Goal: Task Accomplishment & Management: Manage account settings

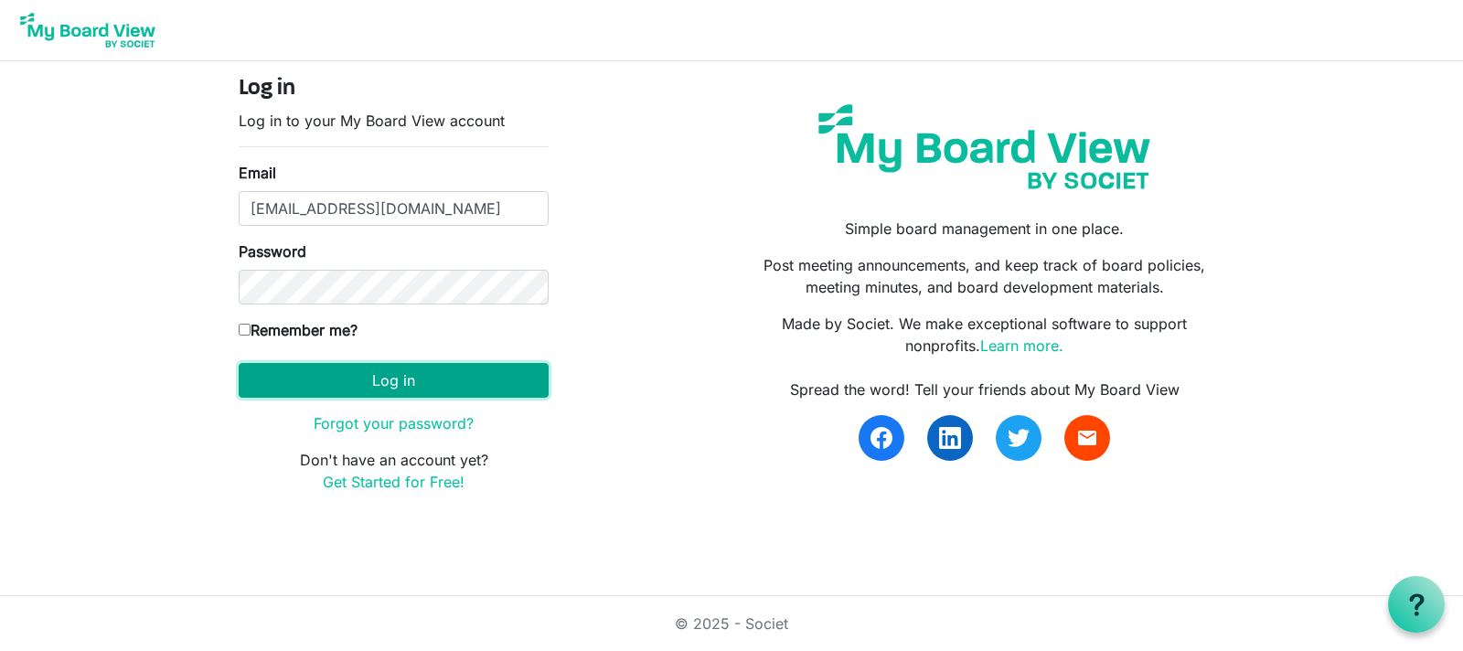
click at [396, 387] on button "Log in" at bounding box center [394, 380] width 310 height 35
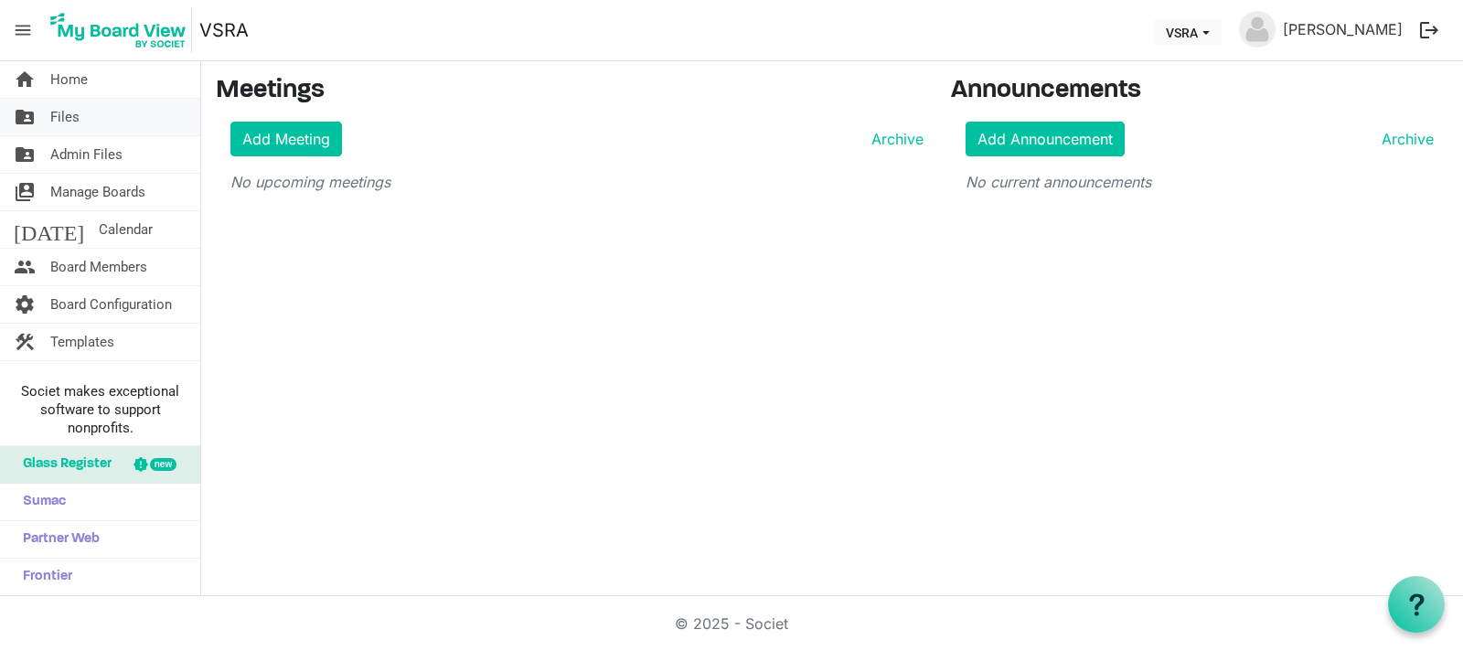
click at [102, 113] on link "folder_shared Files" at bounding box center [100, 117] width 200 height 37
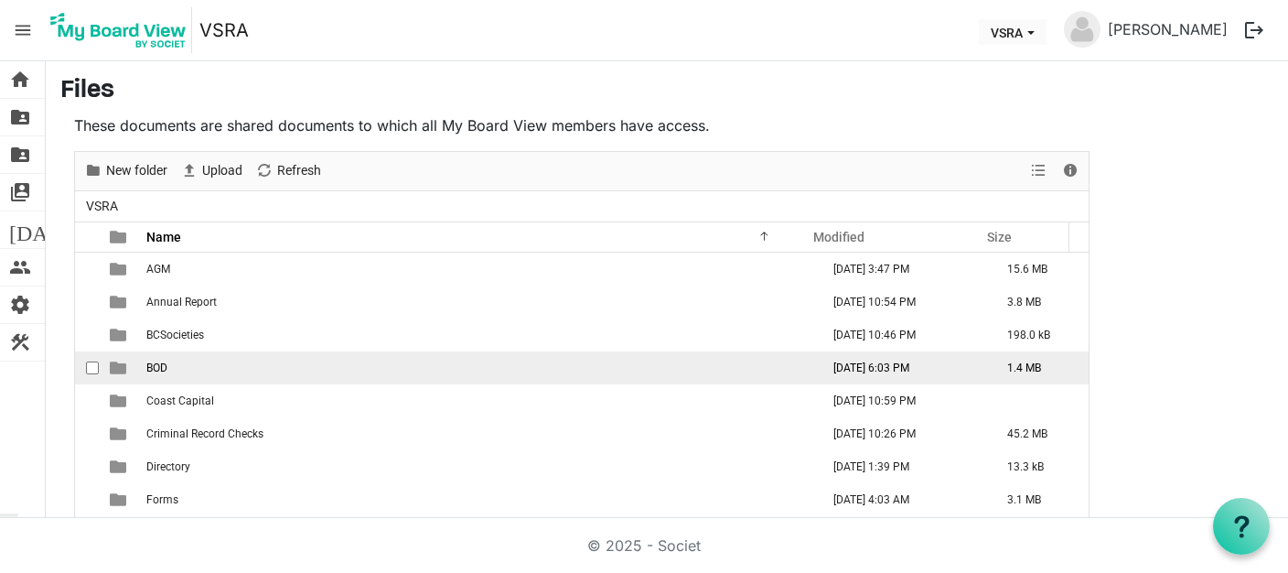
click at [179, 363] on td "BOD" at bounding box center [477, 367] width 673 height 33
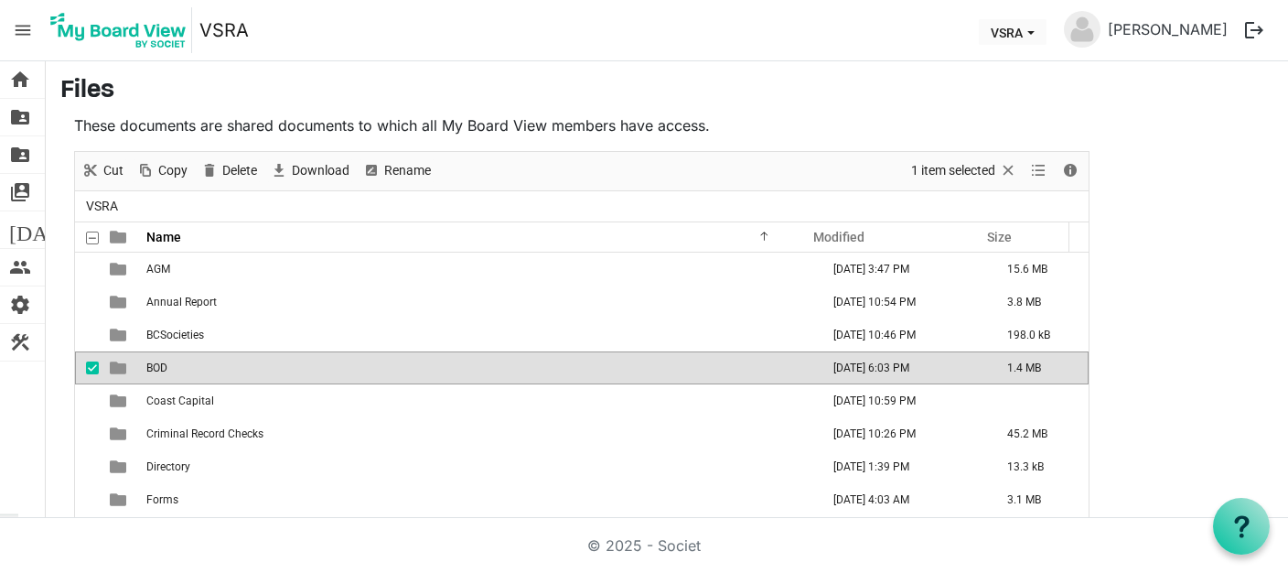
click at [181, 363] on td "BOD" at bounding box center [477, 367] width 673 height 33
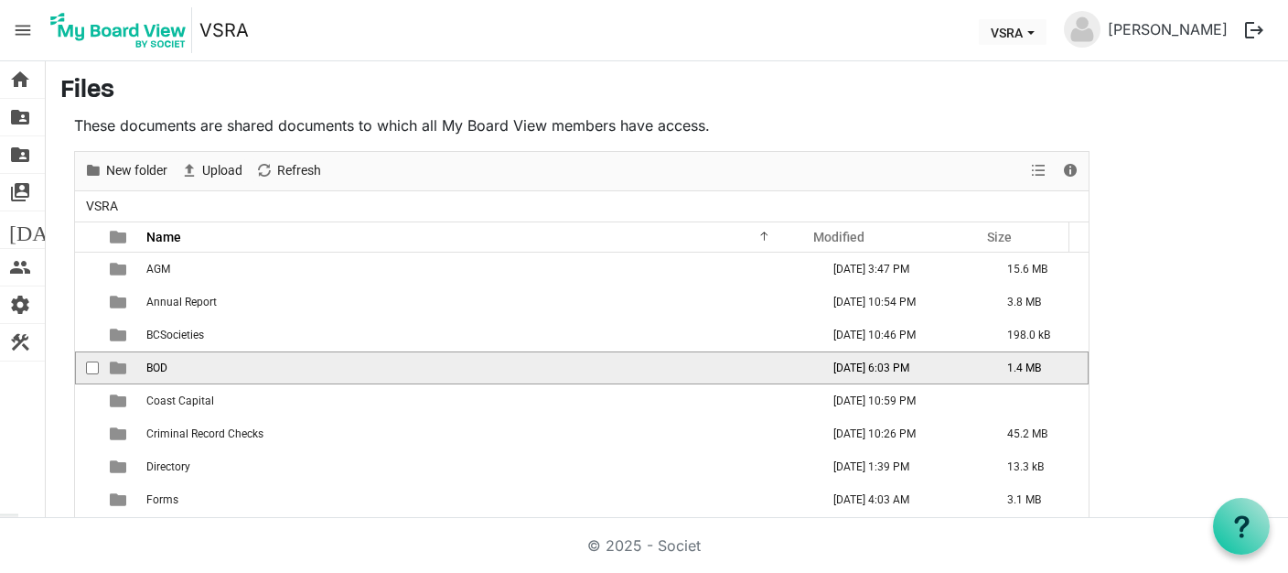
click at [181, 363] on td "BOD" at bounding box center [477, 367] width 673 height 33
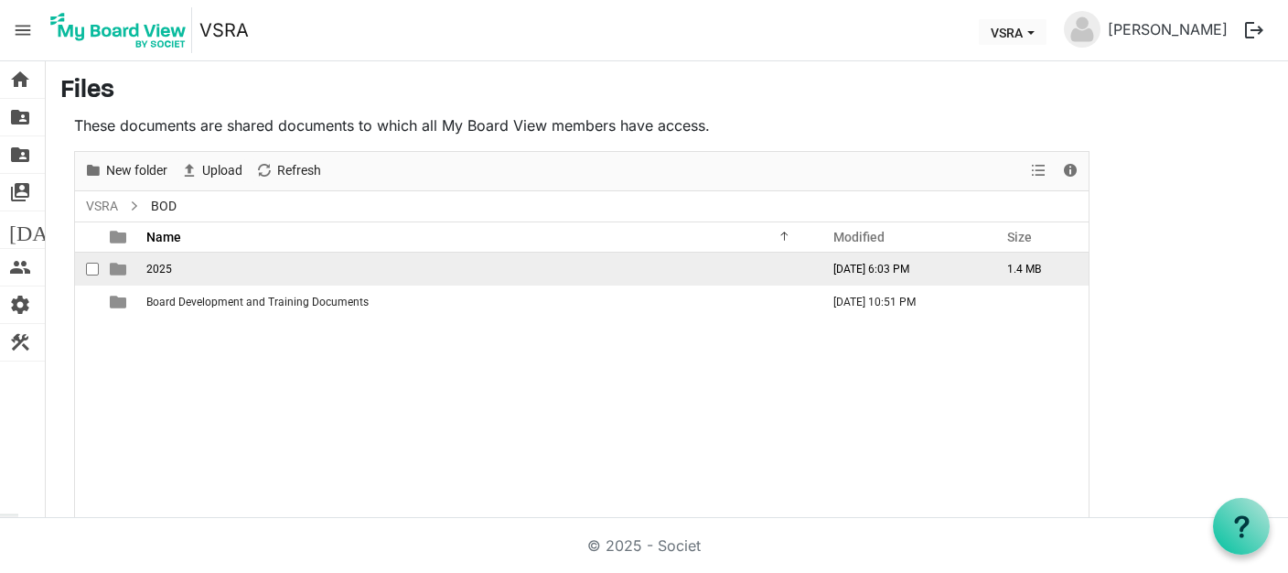
click at [224, 270] on td "2025" at bounding box center [477, 268] width 673 height 33
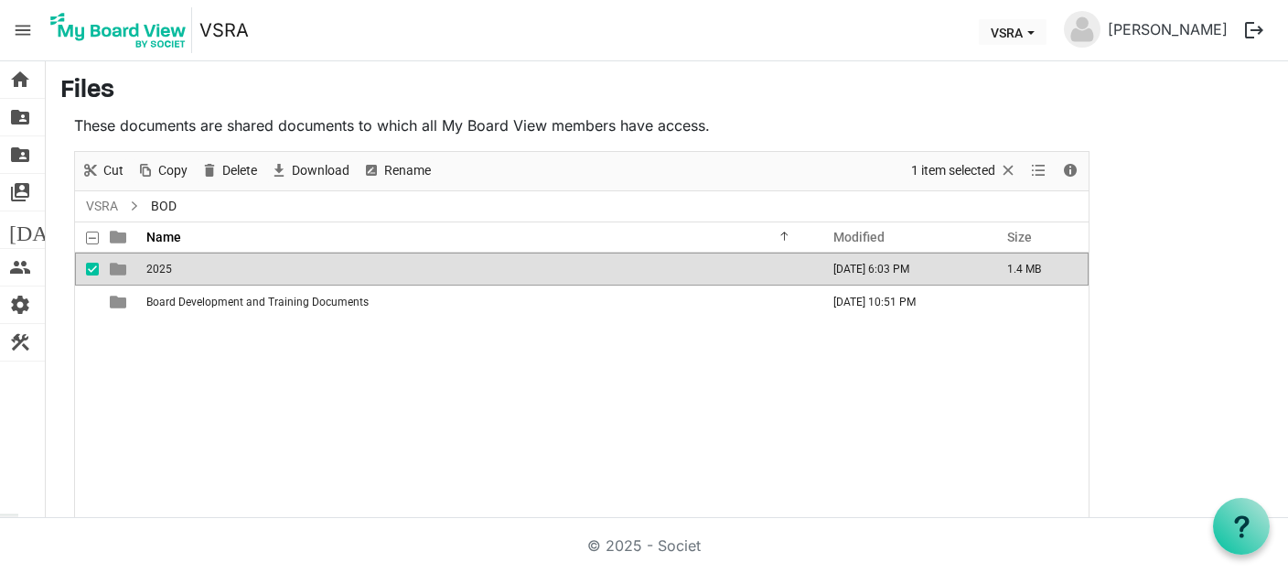
click at [224, 270] on td "2025" at bounding box center [477, 268] width 673 height 33
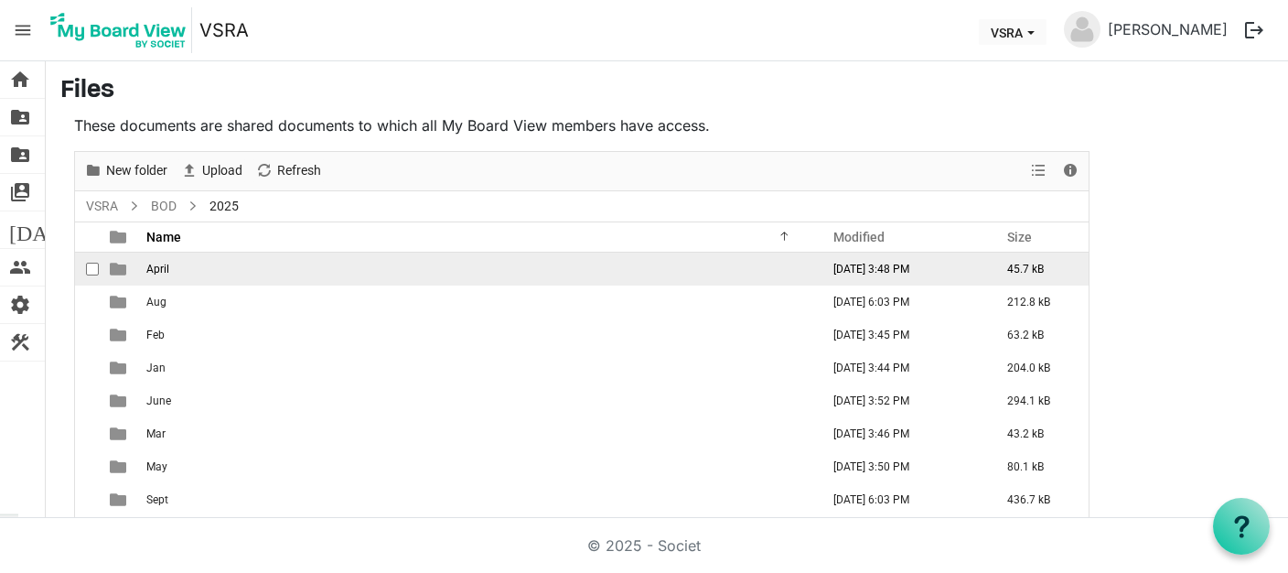
click at [204, 273] on td "April" at bounding box center [477, 268] width 673 height 33
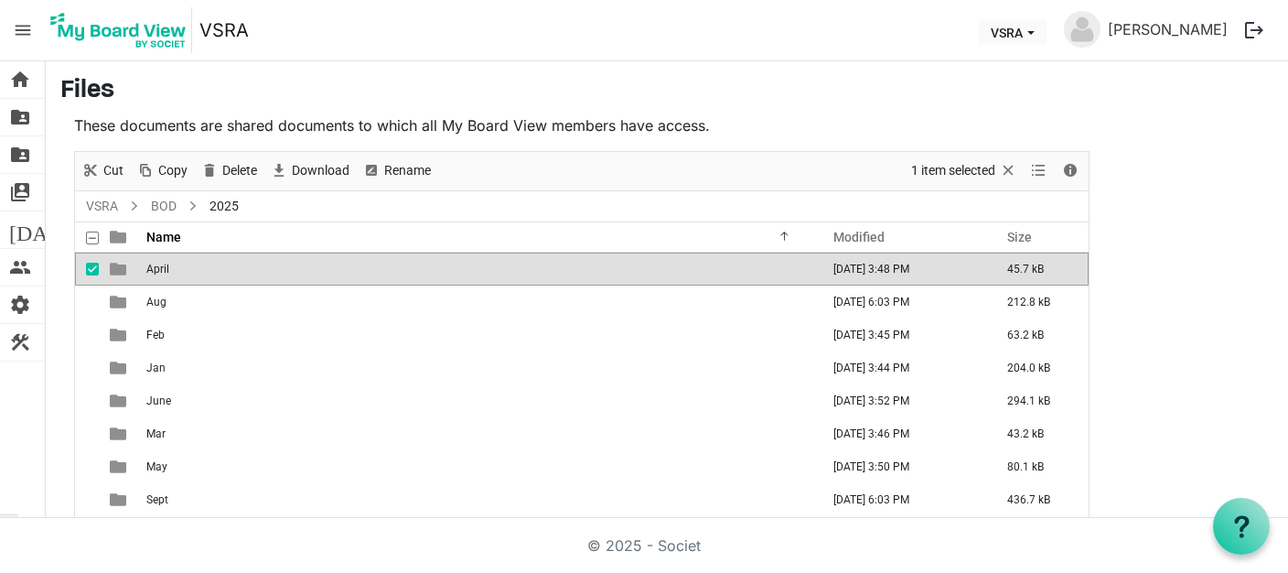
click at [713, 267] on td "April" at bounding box center [477, 268] width 673 height 33
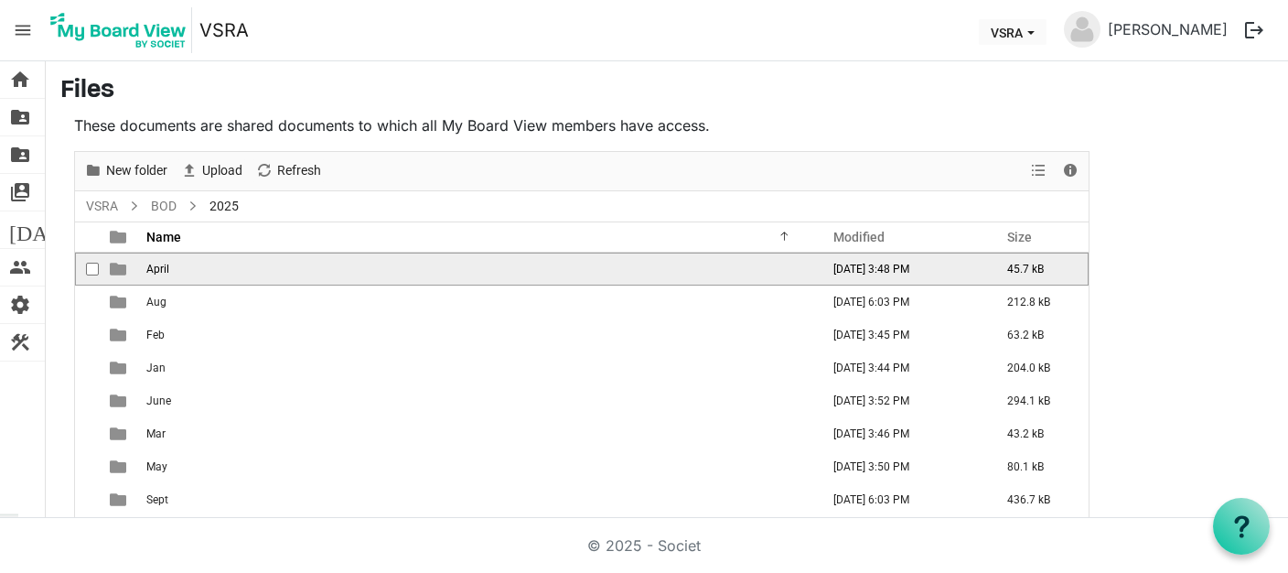
click at [713, 267] on td "April" at bounding box center [477, 268] width 673 height 33
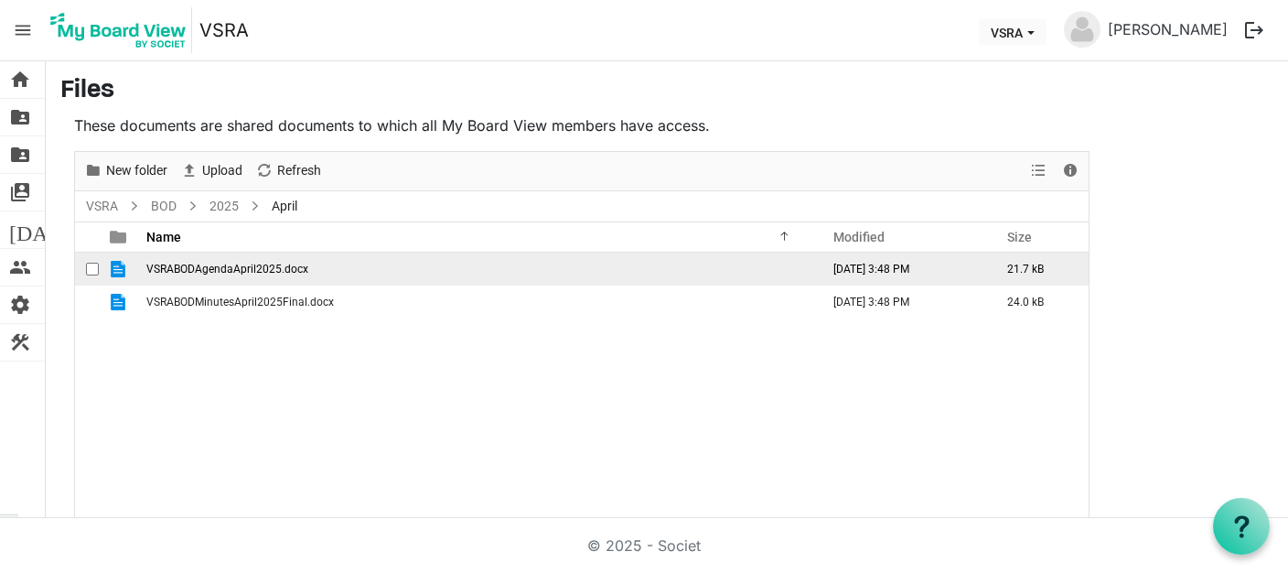
click at [143, 273] on td "VSRABODAgendaApril2025.docx" at bounding box center [477, 268] width 673 height 33
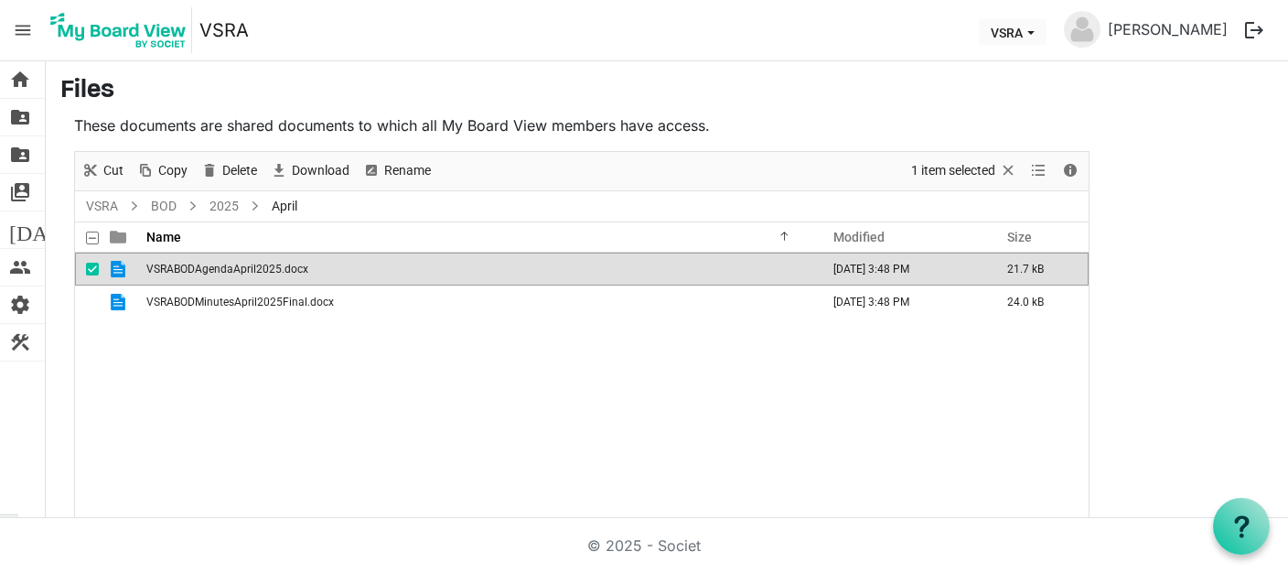
click at [143, 273] on td "VSRABODAgendaApril2025.docx" at bounding box center [477, 268] width 673 height 33
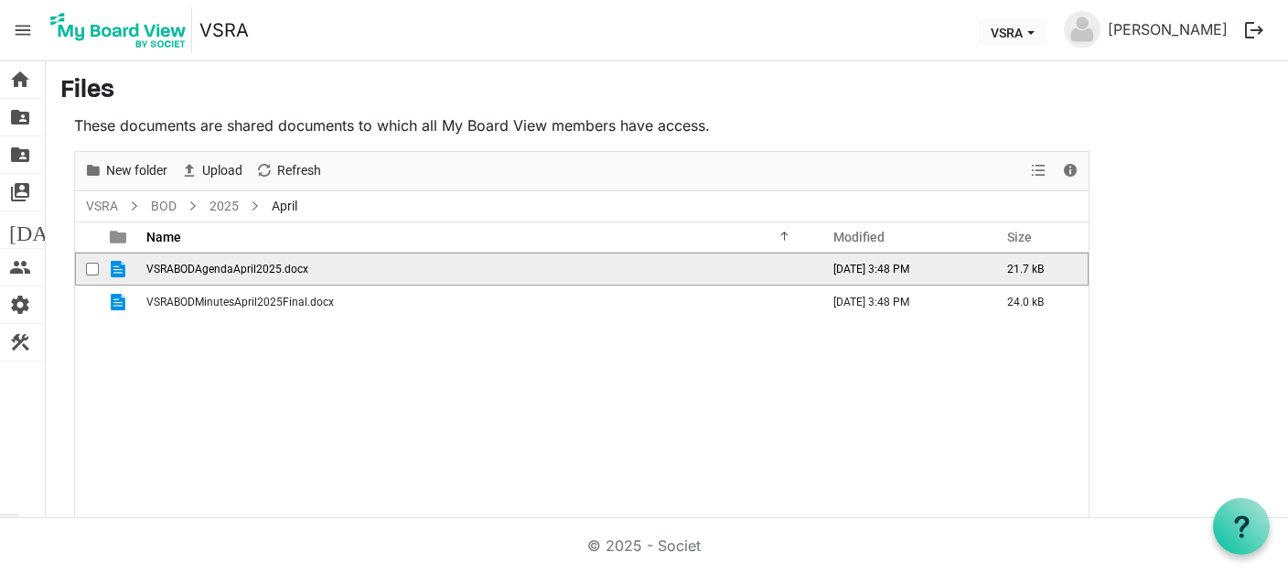
click at [143, 273] on td "VSRABODAgendaApril2025.docx" at bounding box center [477, 268] width 673 height 33
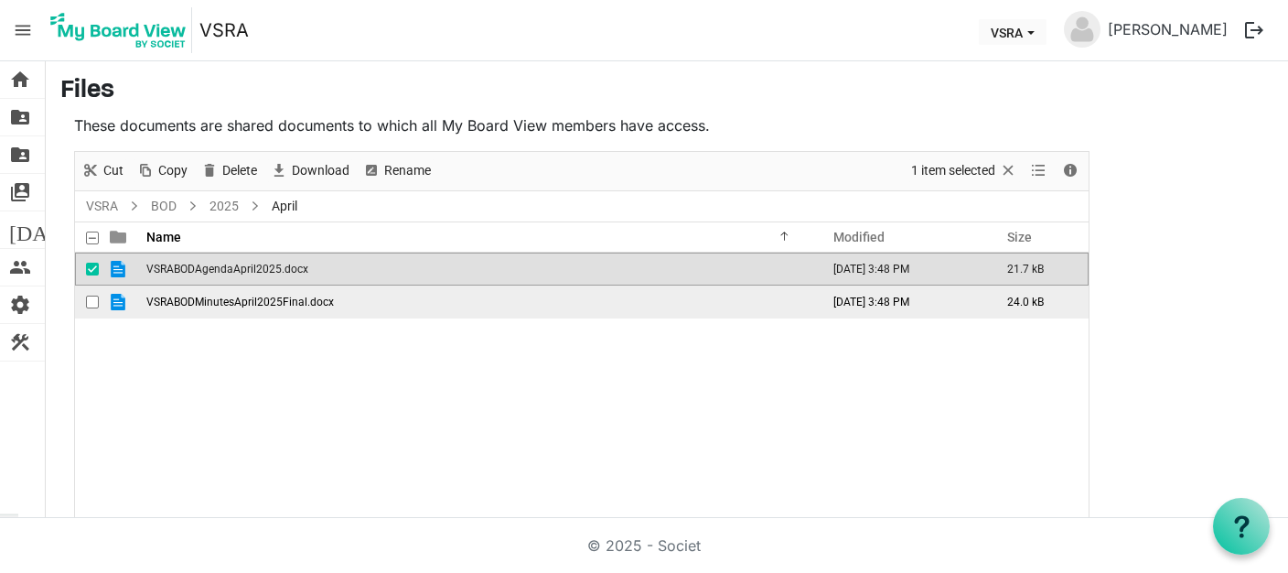
click at [341, 300] on td "VSRABODMinutesApril2025Final.docx" at bounding box center [477, 301] width 673 height 33
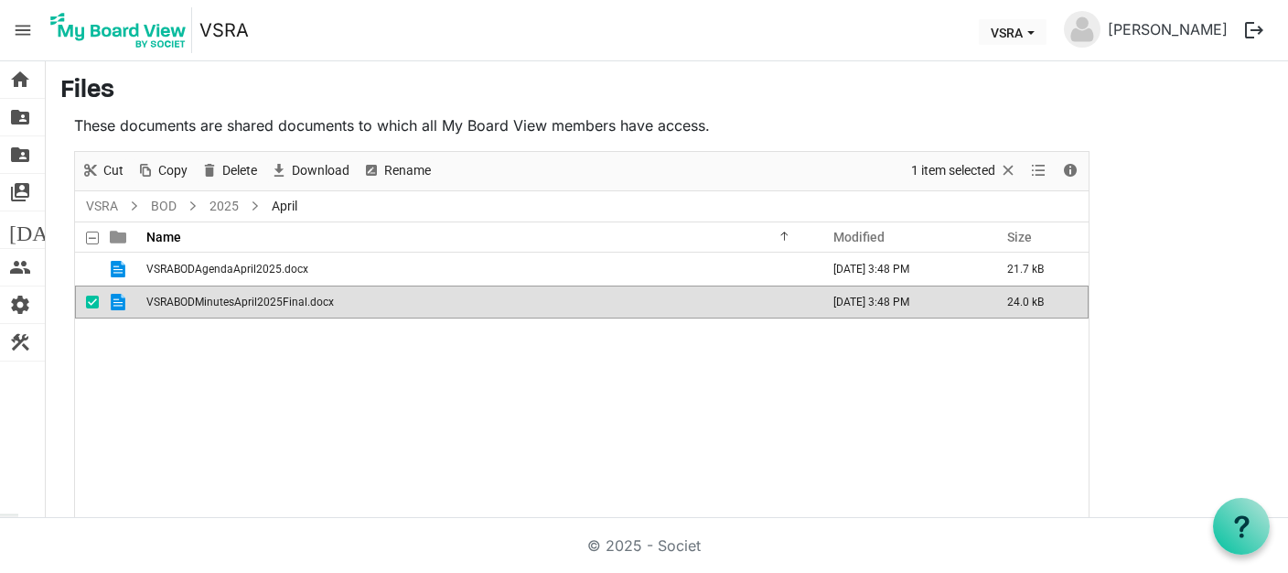
click at [341, 300] on td "VSRABODMinutesApril2025Final.docx" at bounding box center [477, 301] width 673 height 33
click at [346, 301] on td "VSRABODMinutesApril2025Final.docx" at bounding box center [477, 301] width 673 height 33
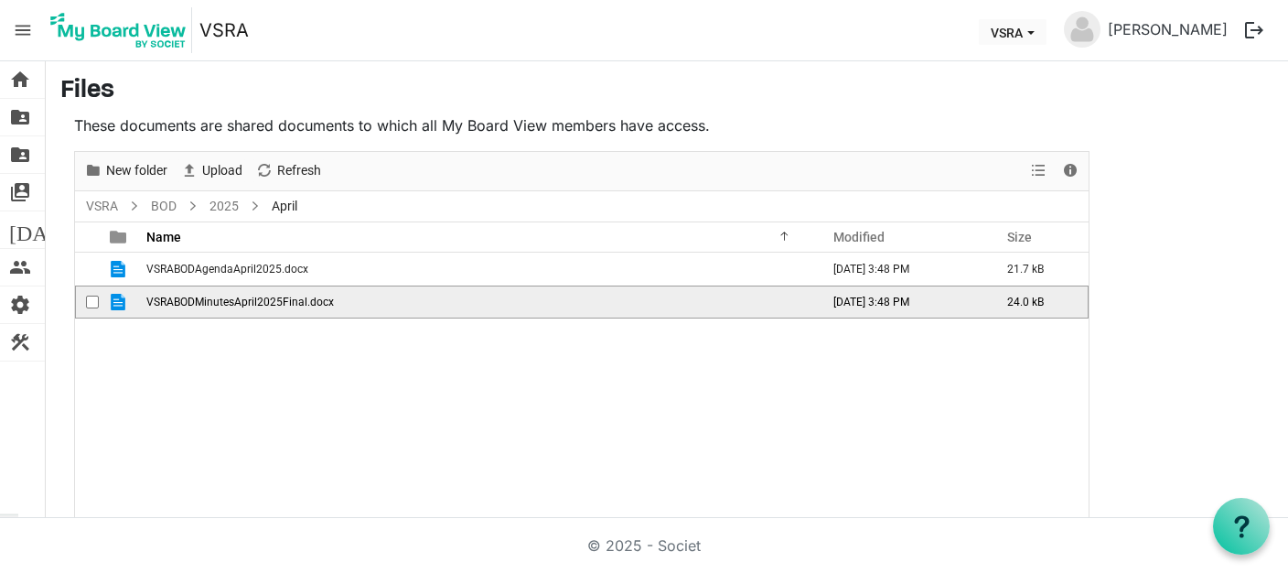
click at [346, 301] on td "VSRABODMinutesApril2025Final.docx" at bounding box center [477, 301] width 673 height 33
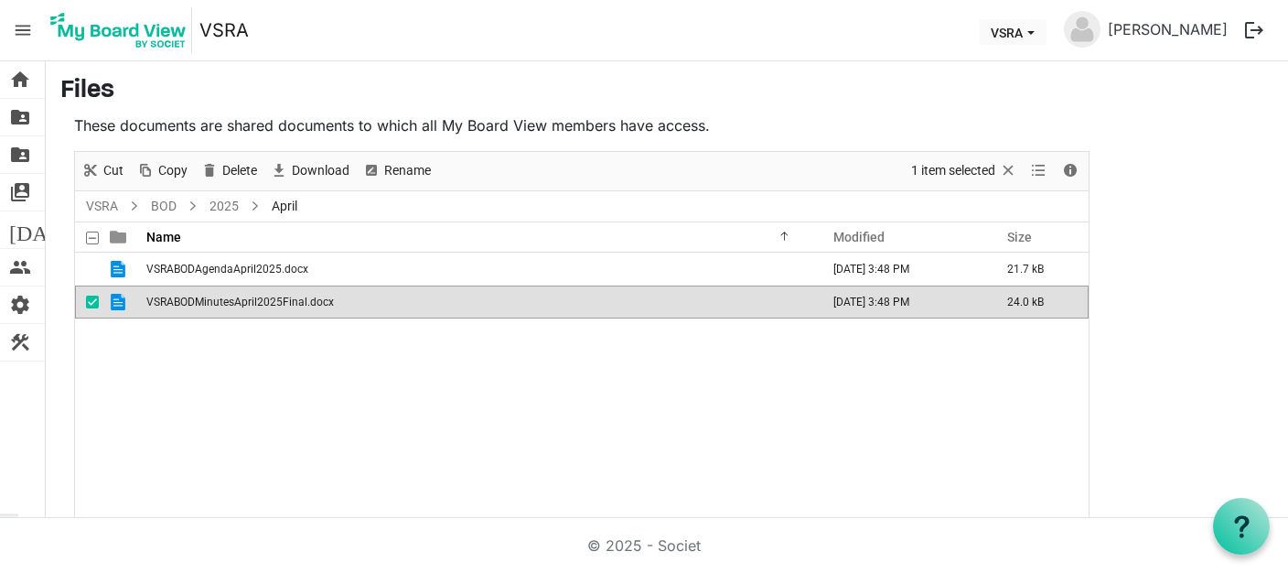
click at [114, 297] on span "is template cell column header type" at bounding box center [118, 302] width 16 height 16
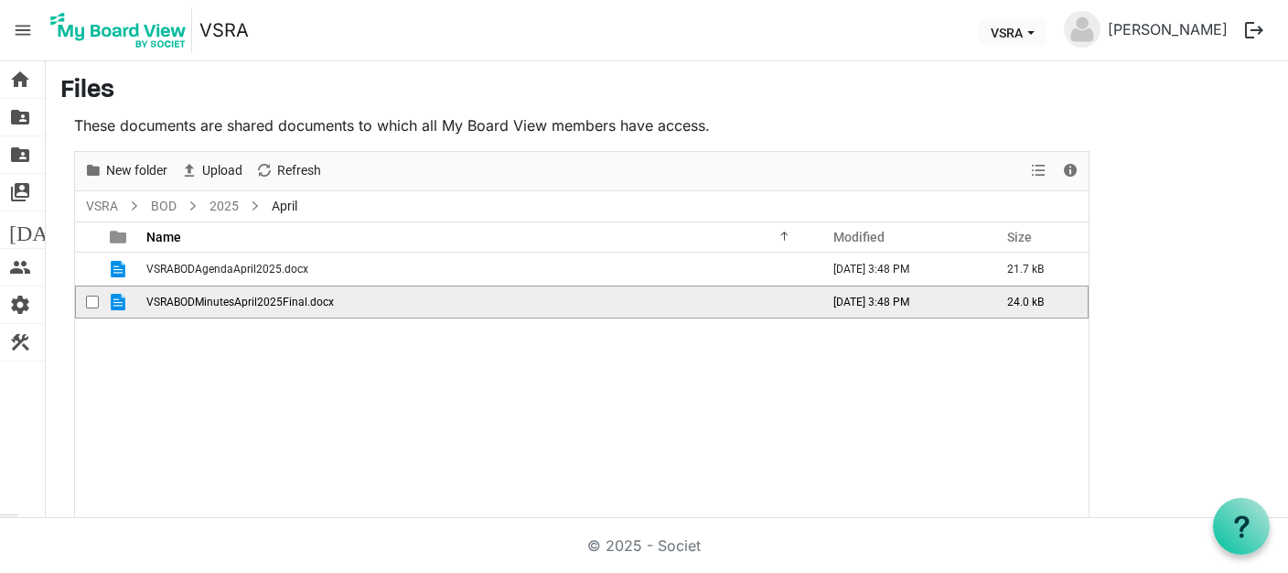
click at [134, 305] on td "is template cell column header type" at bounding box center [120, 301] width 42 height 33
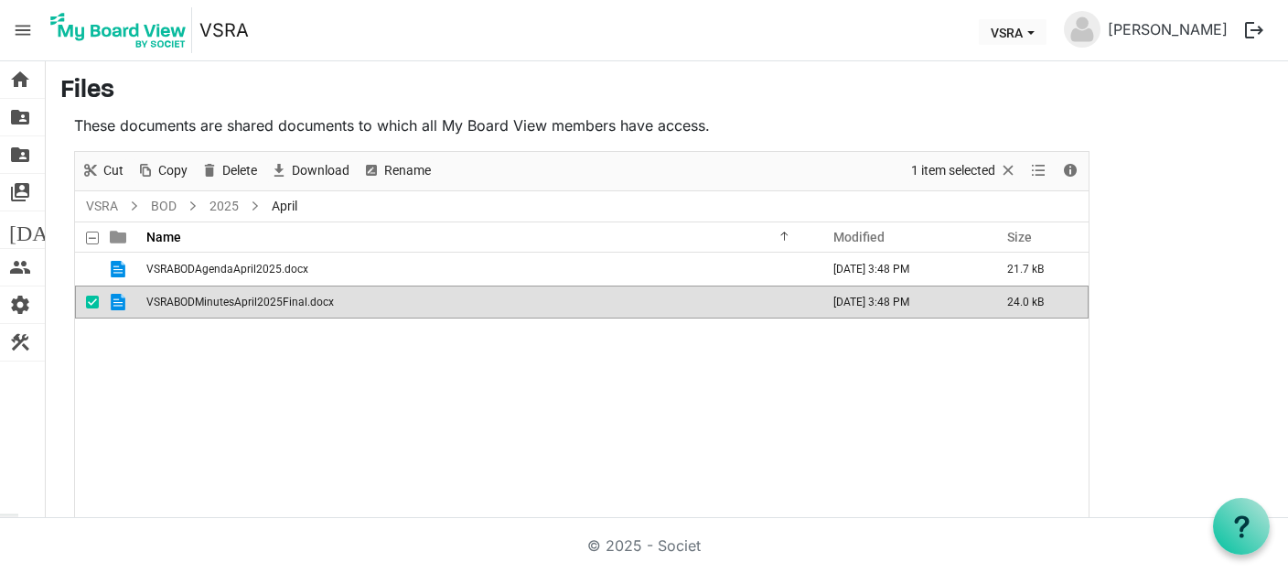
click at [134, 305] on td "is template cell column header type" at bounding box center [120, 301] width 42 height 33
click at [702, 27] on nav "menu VSRA VSRA Noreen Frisch logout" at bounding box center [644, 30] width 1288 height 61
click at [130, 298] on td "is template cell column header type" at bounding box center [120, 301] width 42 height 33
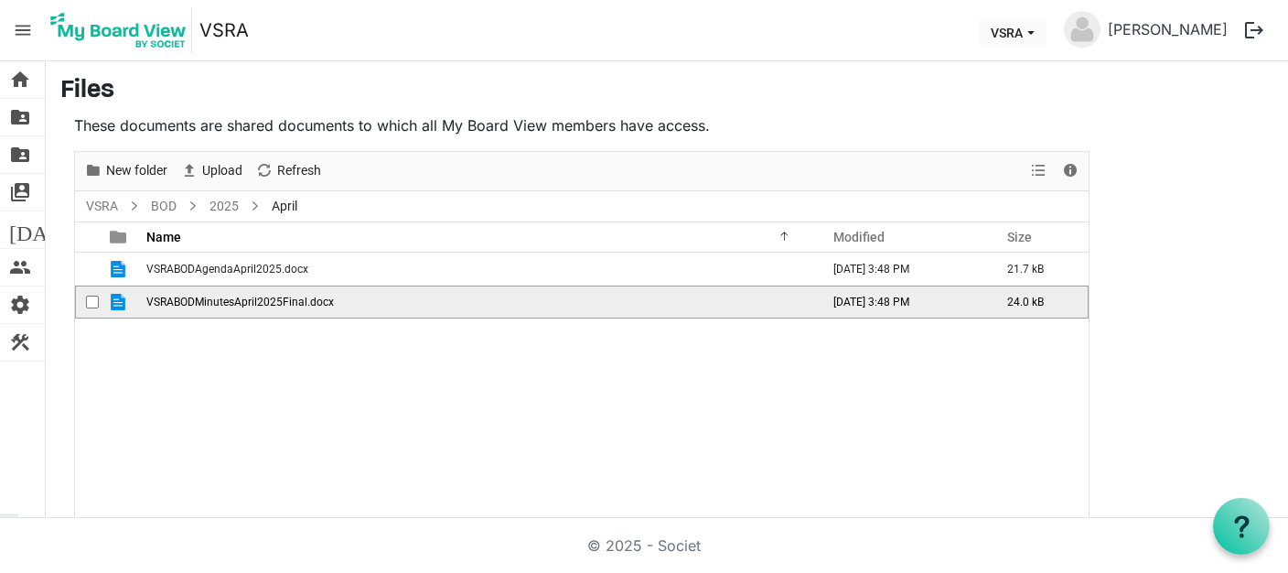
click at [130, 298] on td "is template cell column header type" at bounding box center [120, 301] width 42 height 33
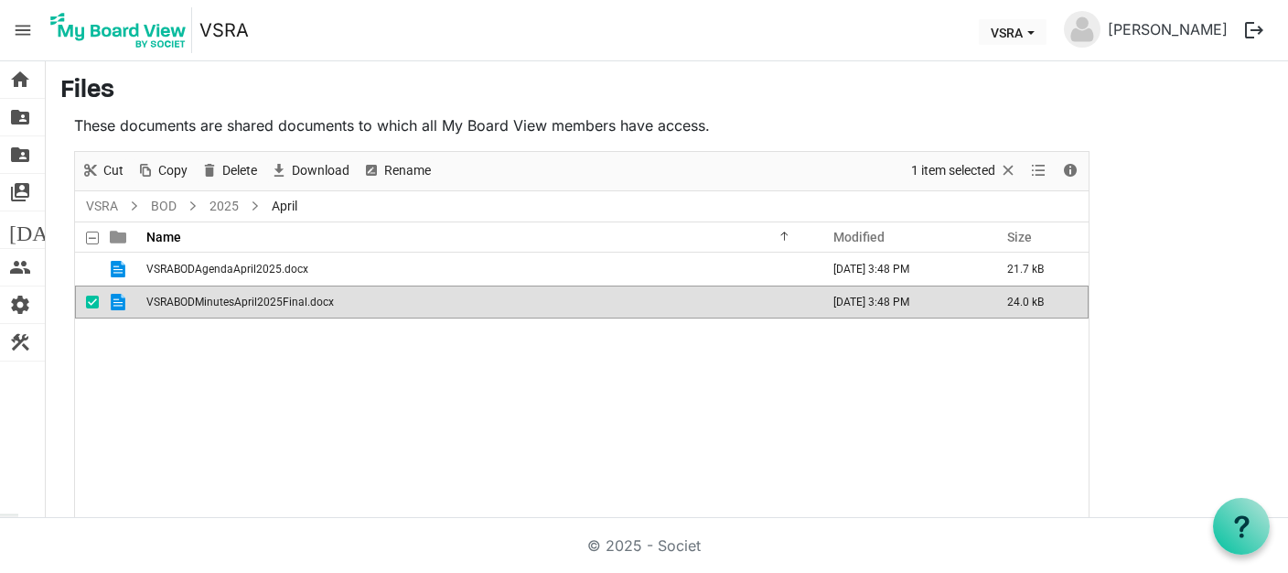
click at [212, 352] on div "VSRABODAgendaApril2025.docx September 04, 2025 3:48 PM 21.7 kB VSRABODMinutesAp…" at bounding box center [581, 407] width 1013 height 310
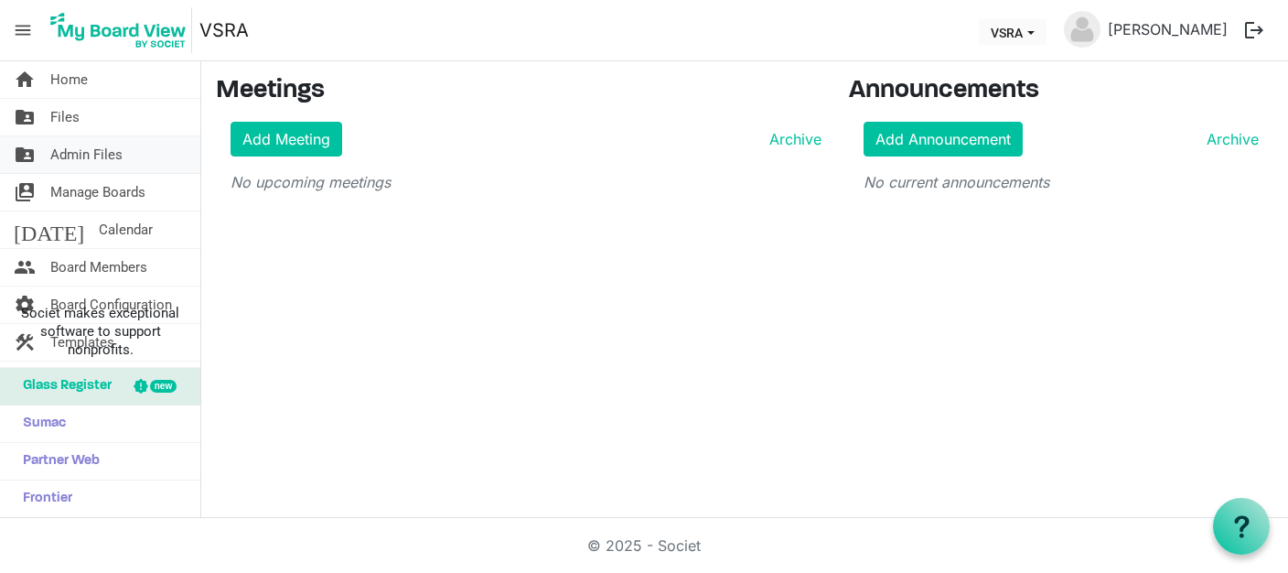
click at [91, 152] on span "Admin Files" at bounding box center [86, 154] width 72 height 37
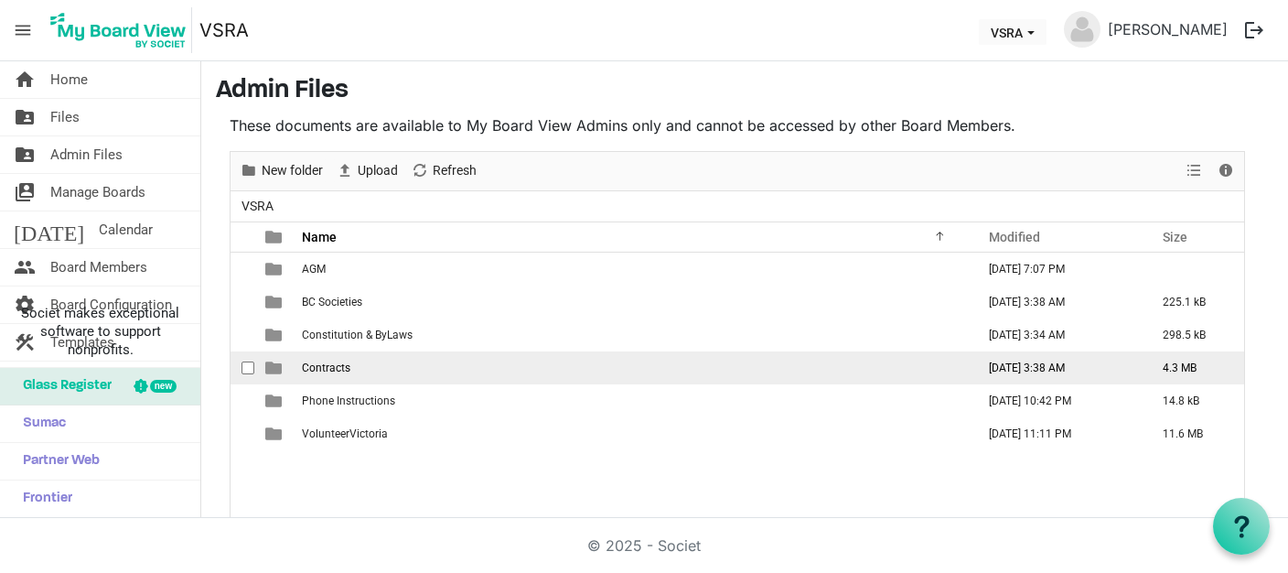
click at [338, 359] on td "Contracts" at bounding box center [632, 367] width 673 height 33
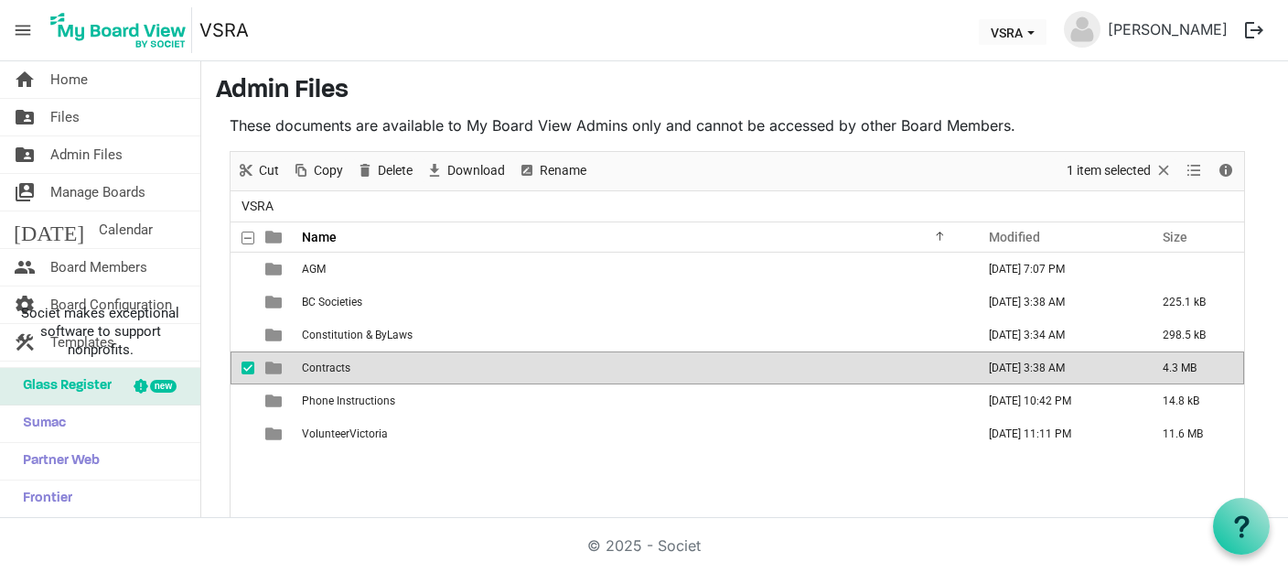
click at [338, 359] on td "Contracts" at bounding box center [632, 367] width 673 height 33
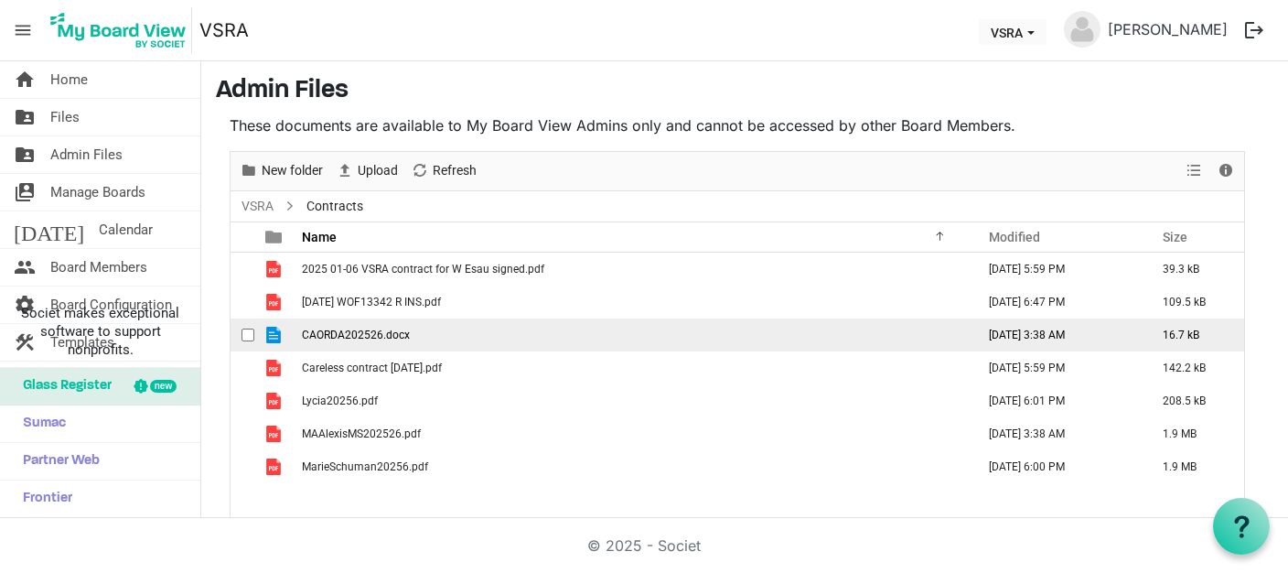
click at [338, 338] on span "CAORDA202526.docx" at bounding box center [356, 334] width 108 height 13
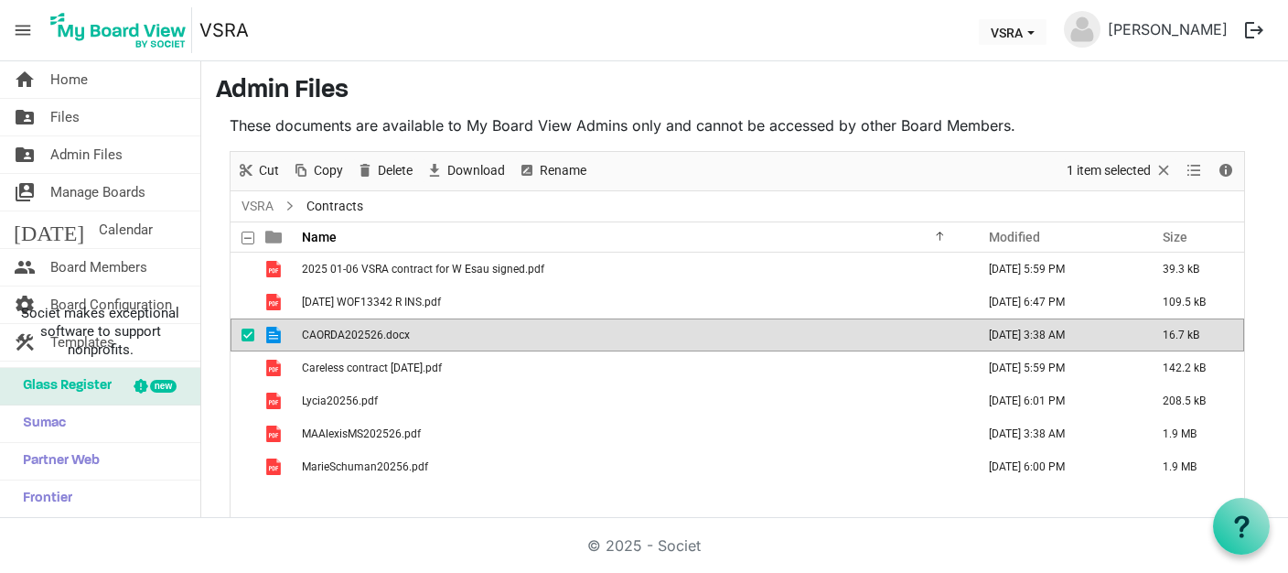
click at [338, 338] on span "CAORDA202526.docx" at bounding box center [356, 334] width 108 height 13
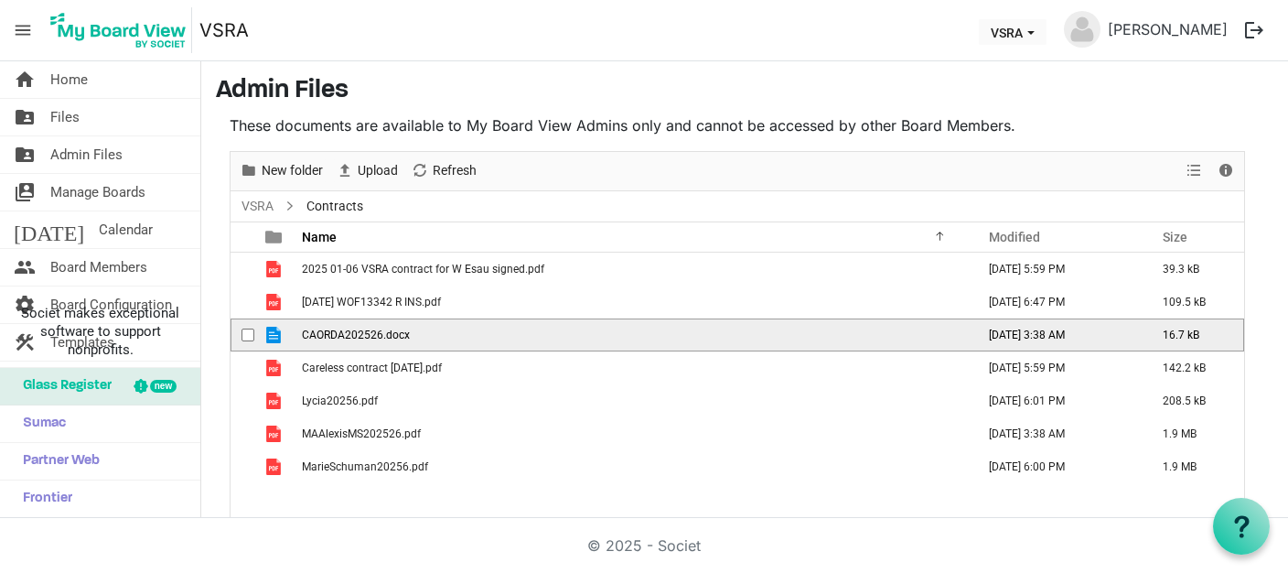
click at [338, 338] on span "CAORDA202526.docx" at bounding box center [356, 334] width 108 height 13
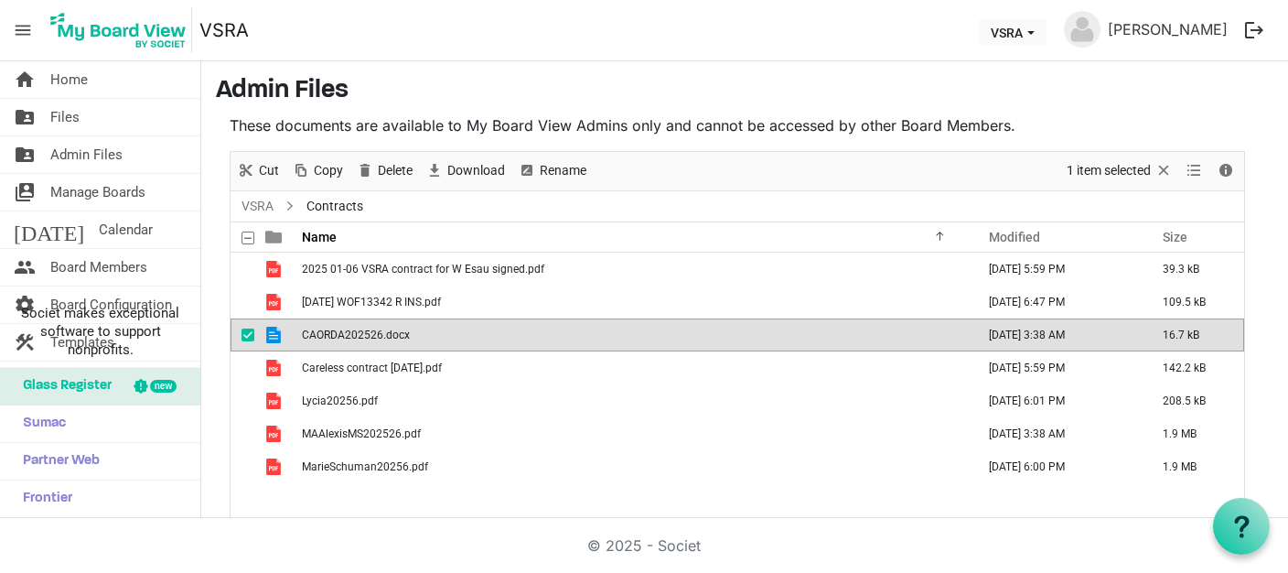
click at [340, 328] on span "CAORDA202526.docx" at bounding box center [356, 334] width 108 height 13
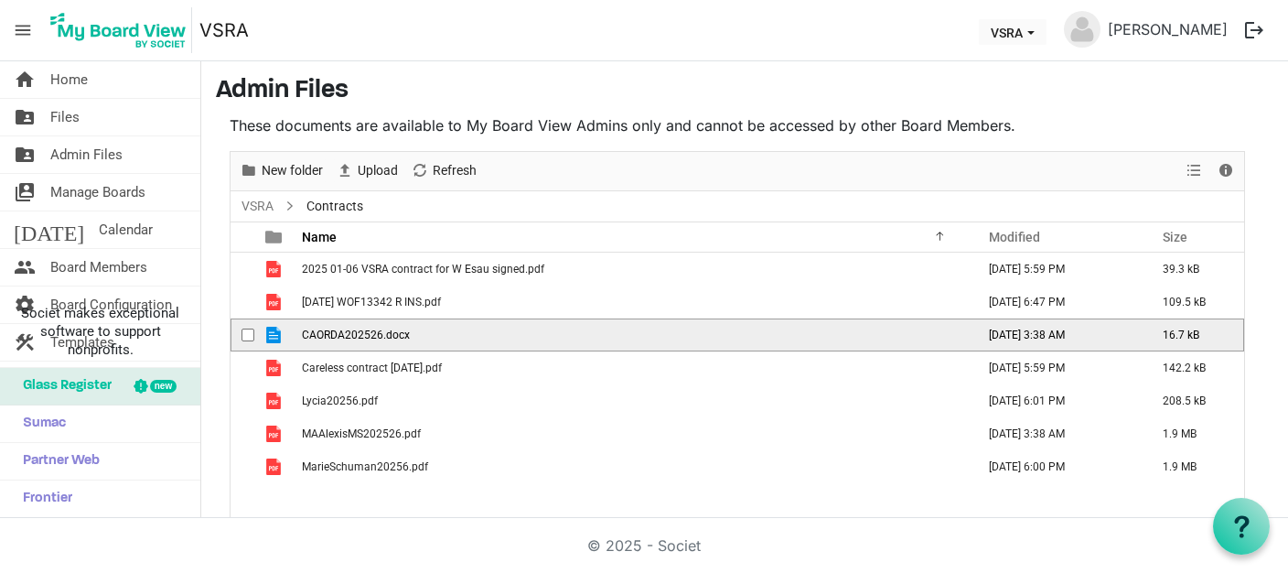
click at [340, 328] on span "CAORDA202526.docx" at bounding box center [356, 334] width 108 height 13
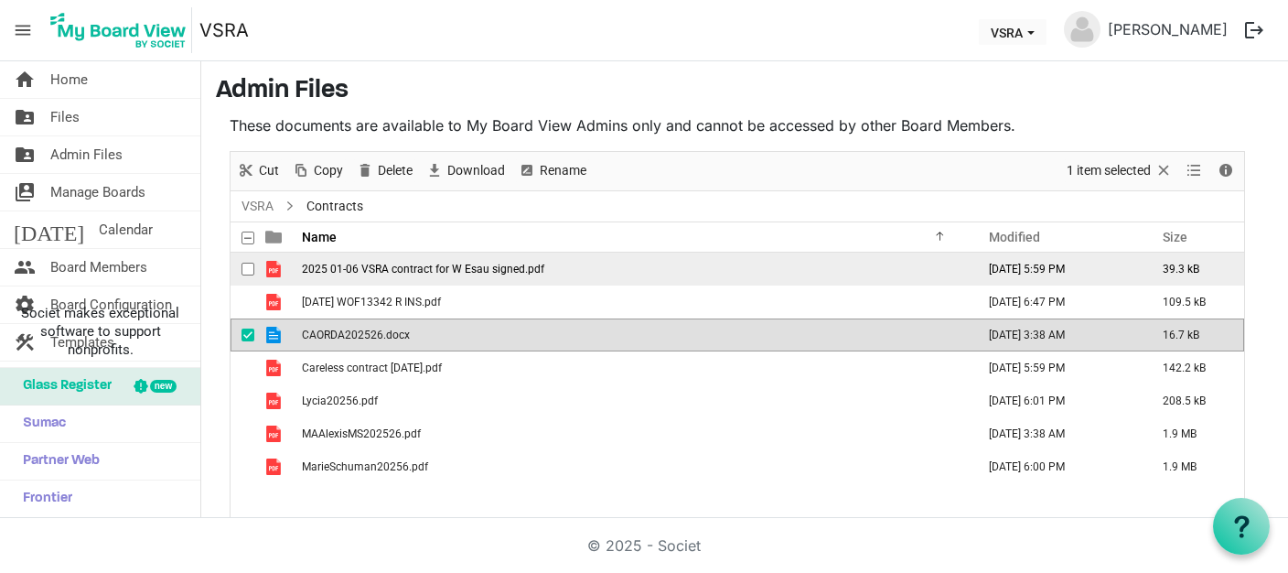
click at [499, 273] on span "2025 01-06 VSRA contract for W Esau signed.pdf" at bounding box center [423, 269] width 242 height 13
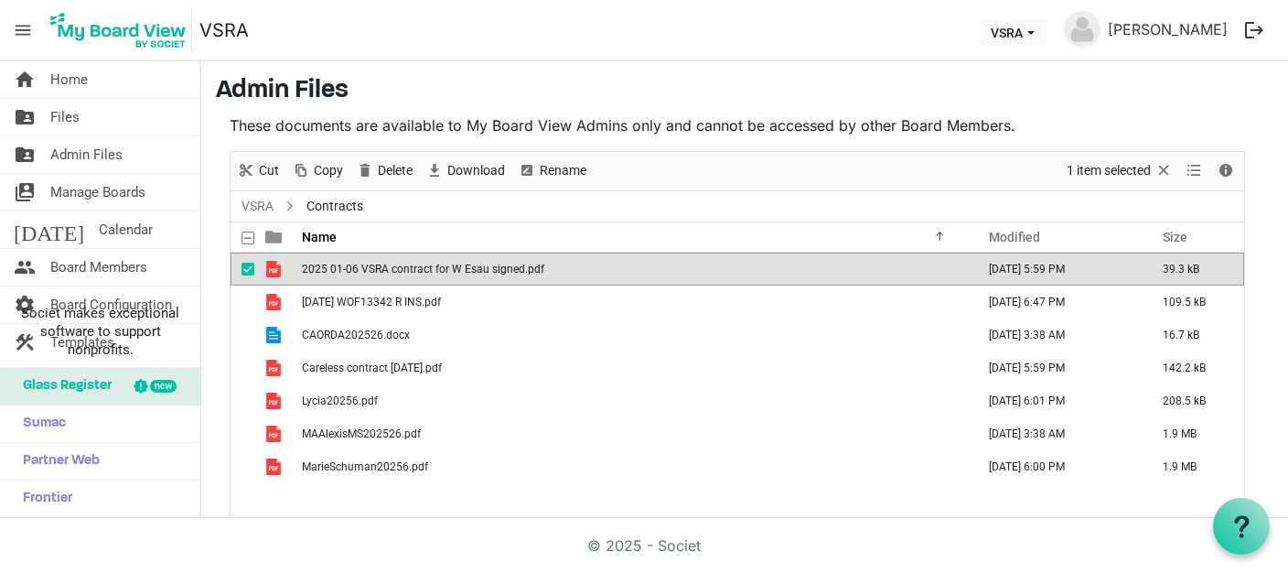
click at [444, 274] on td "2025 01-06 VSRA contract for W Esau signed.pdf" at bounding box center [632, 268] width 673 height 33
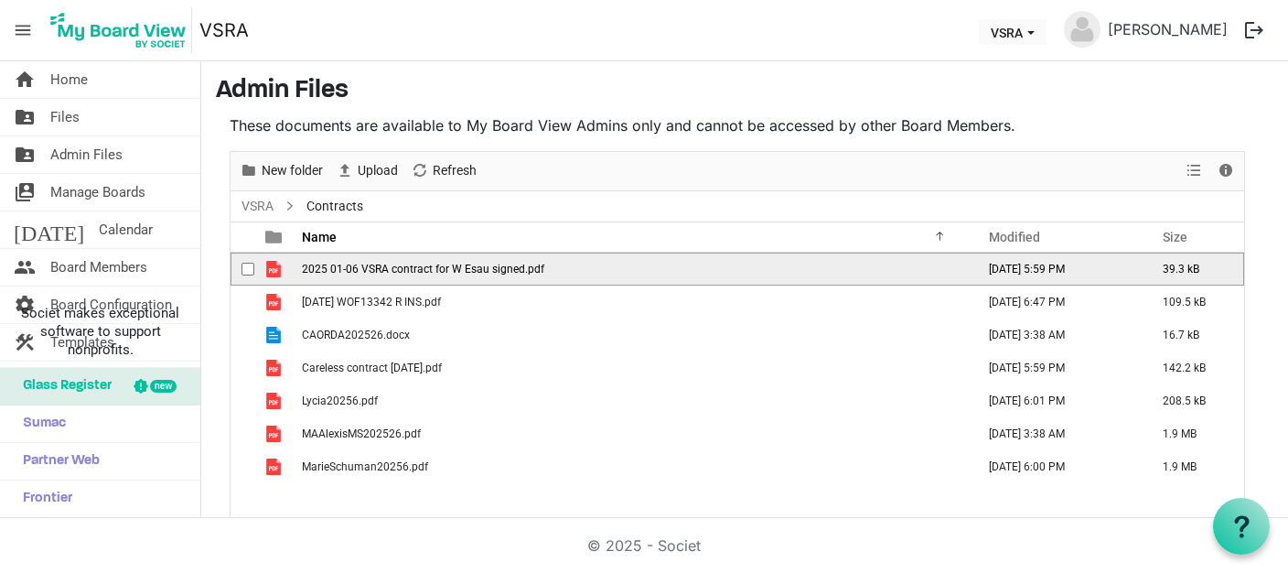
click at [443, 274] on td "2025 01-06 VSRA contract for W Esau signed.pdf" at bounding box center [632, 268] width 673 height 33
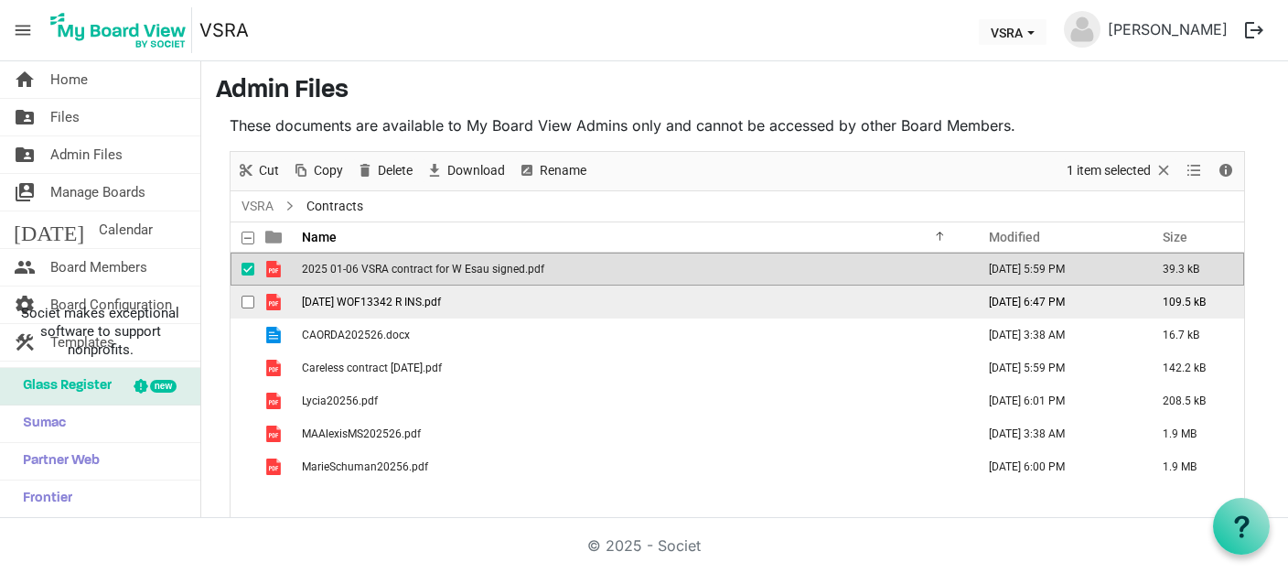
click at [434, 308] on td "2025 04 22 WOF13342 R INS.pdf" at bounding box center [632, 301] width 673 height 33
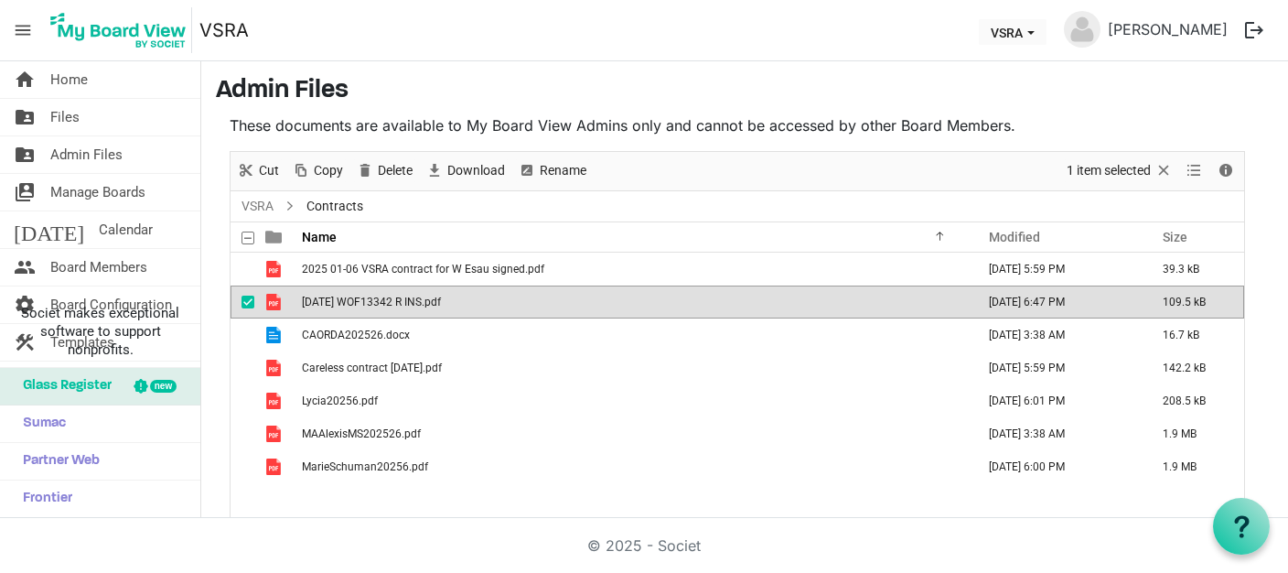
click at [434, 308] on td "2025 04 22 WOF13342 R INS.pdf" at bounding box center [632, 301] width 673 height 33
click at [1192, 168] on span "View dropdownbutton" at bounding box center [1194, 170] width 22 height 23
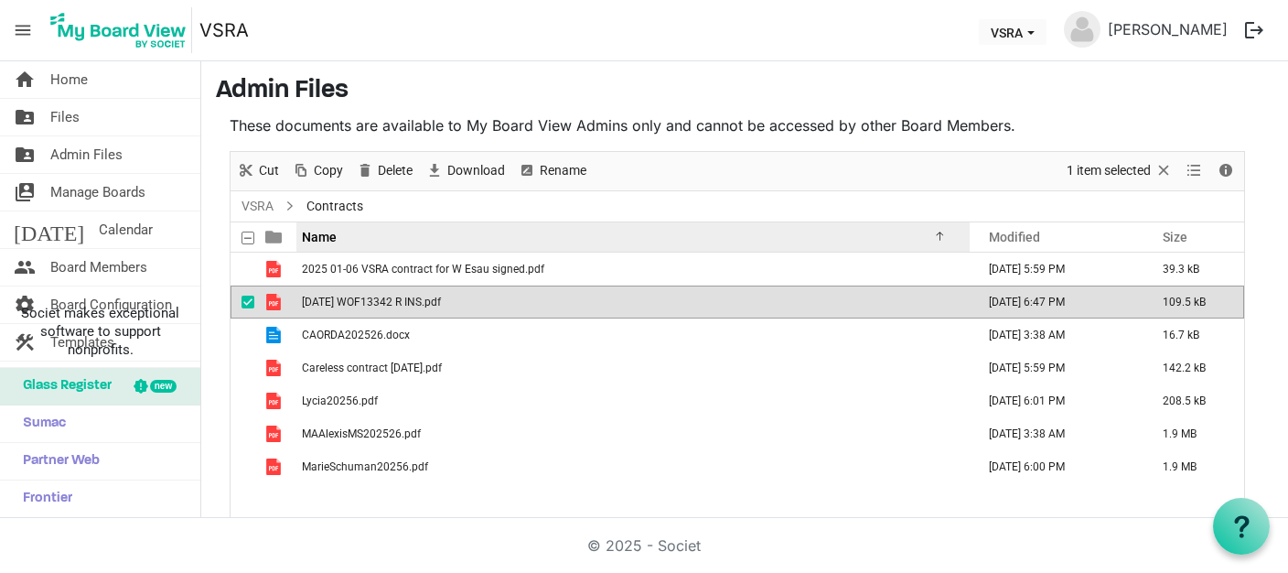
click at [851, 232] on div "Name" at bounding box center [625, 236] width 661 height 27
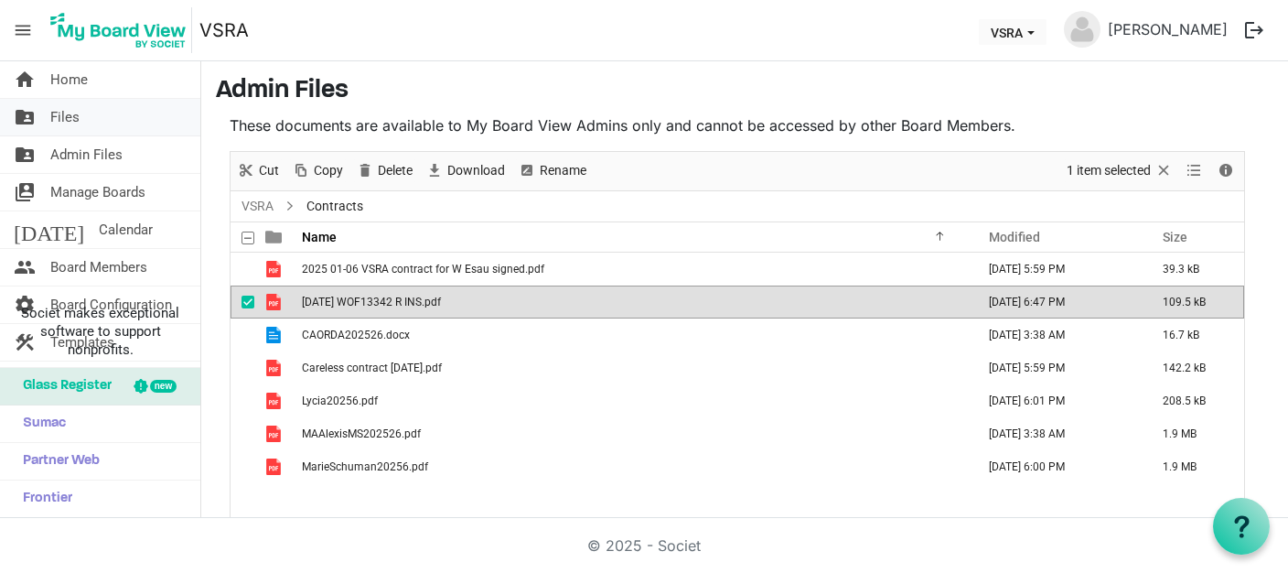
click at [77, 113] on span "Files" at bounding box center [64, 117] width 29 height 37
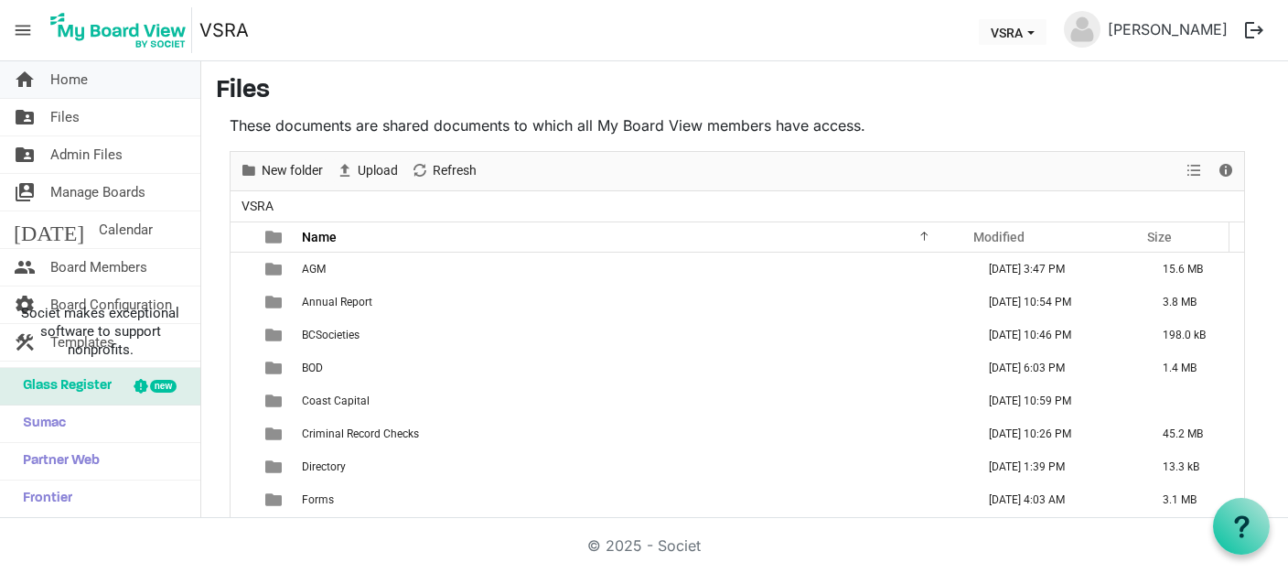
click at [71, 81] on span "Home" at bounding box center [69, 79] width 38 height 37
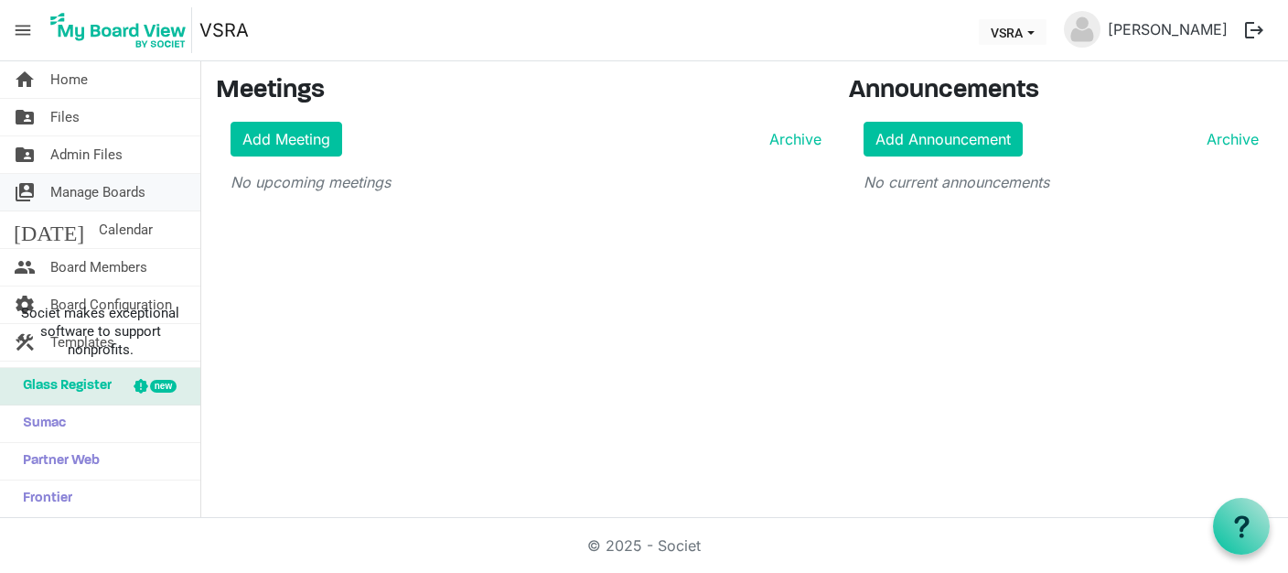
click at [100, 193] on span "Manage Boards" at bounding box center [97, 192] width 95 height 37
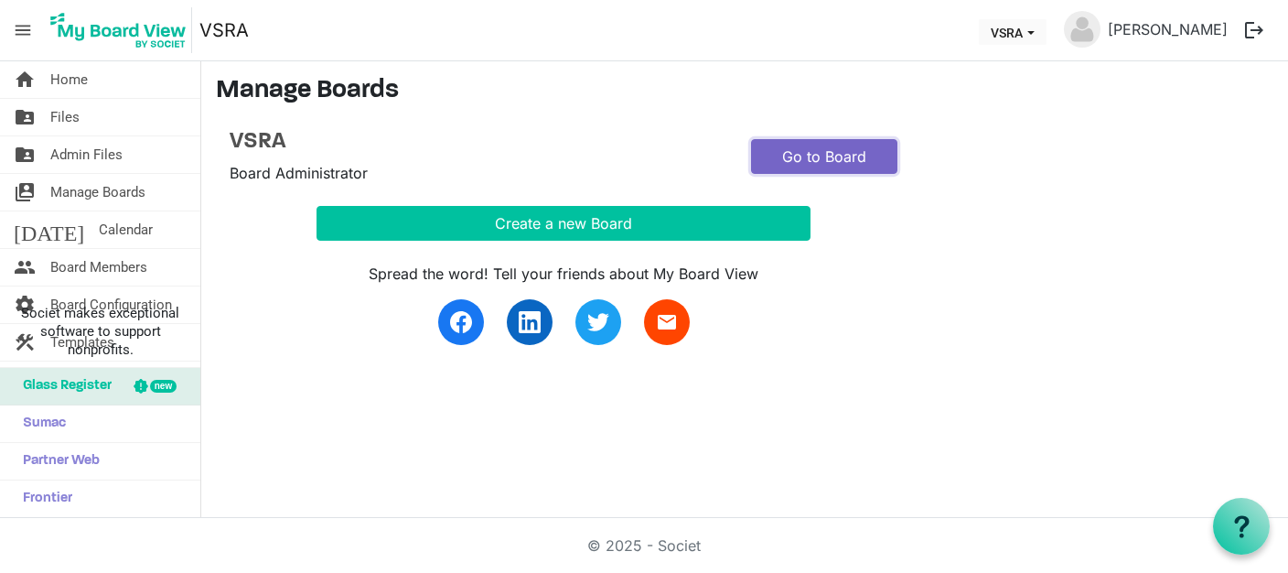
click at [794, 150] on link "Go to Board" at bounding box center [824, 156] width 146 height 35
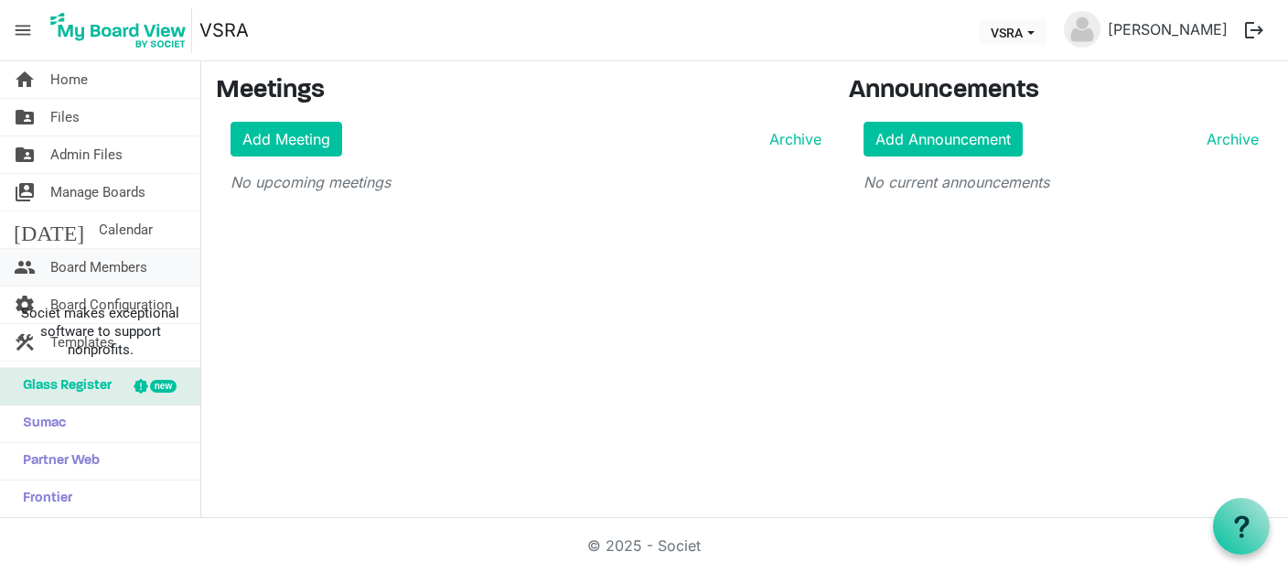
click at [106, 266] on span "Board Members" at bounding box center [98, 267] width 97 height 37
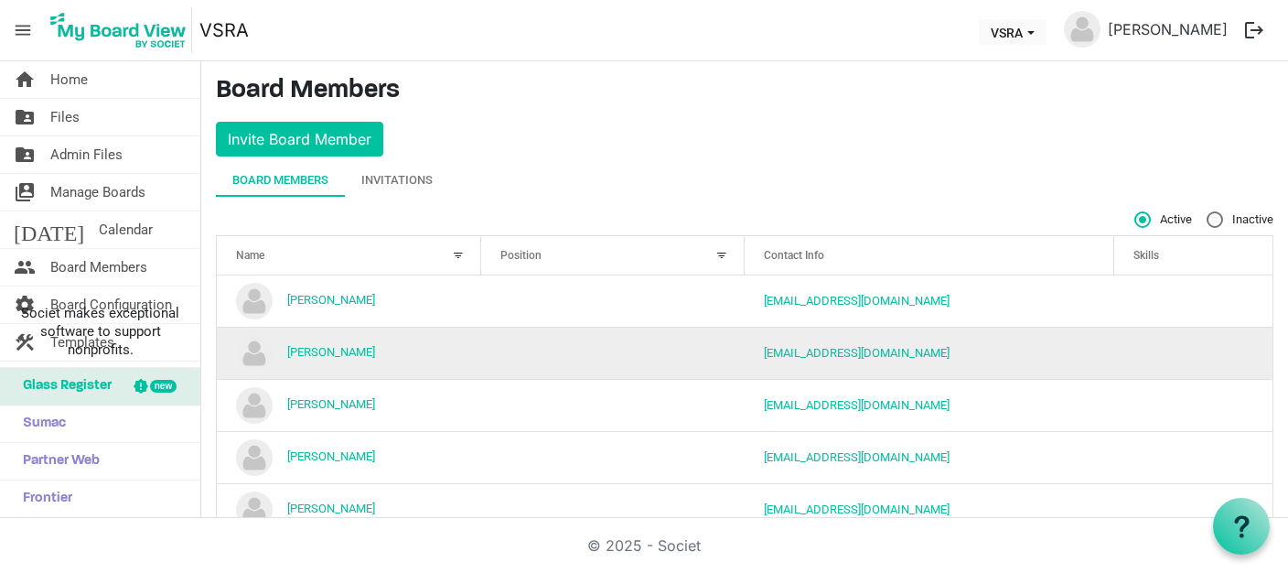
click at [658, 347] on td "column header Position" at bounding box center [613, 353] width 264 height 52
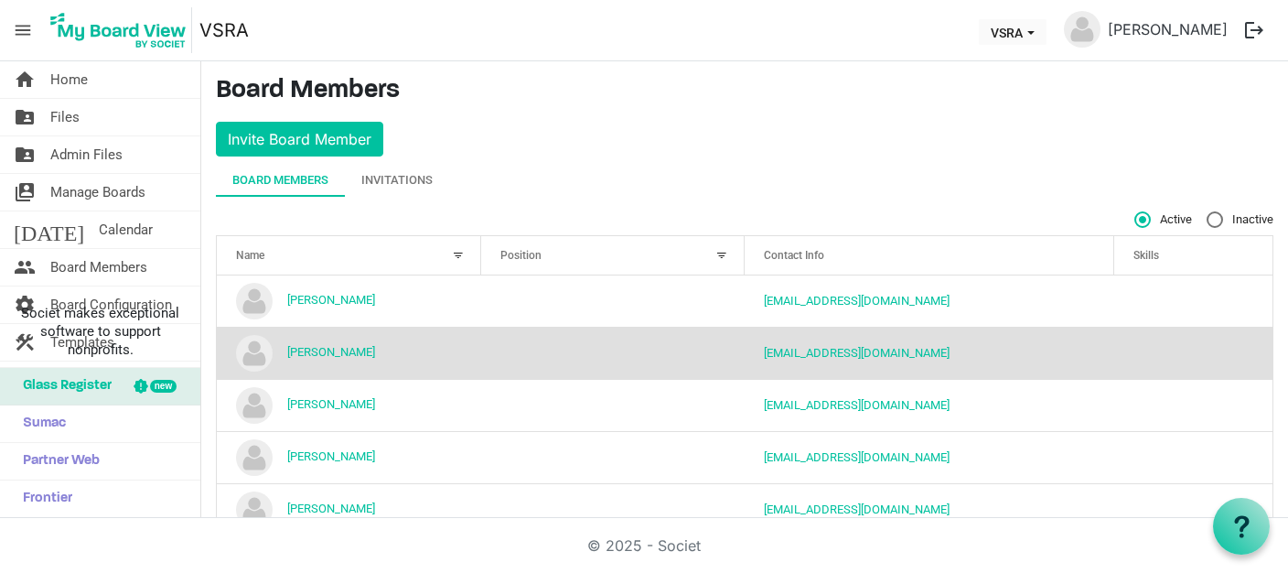
click at [1207, 220] on span "Inactive" at bounding box center [1239, 219] width 67 height 16
click at [1207, 212] on input "Inactive" at bounding box center [1206, 211] width 1 height 1
radio input "true"
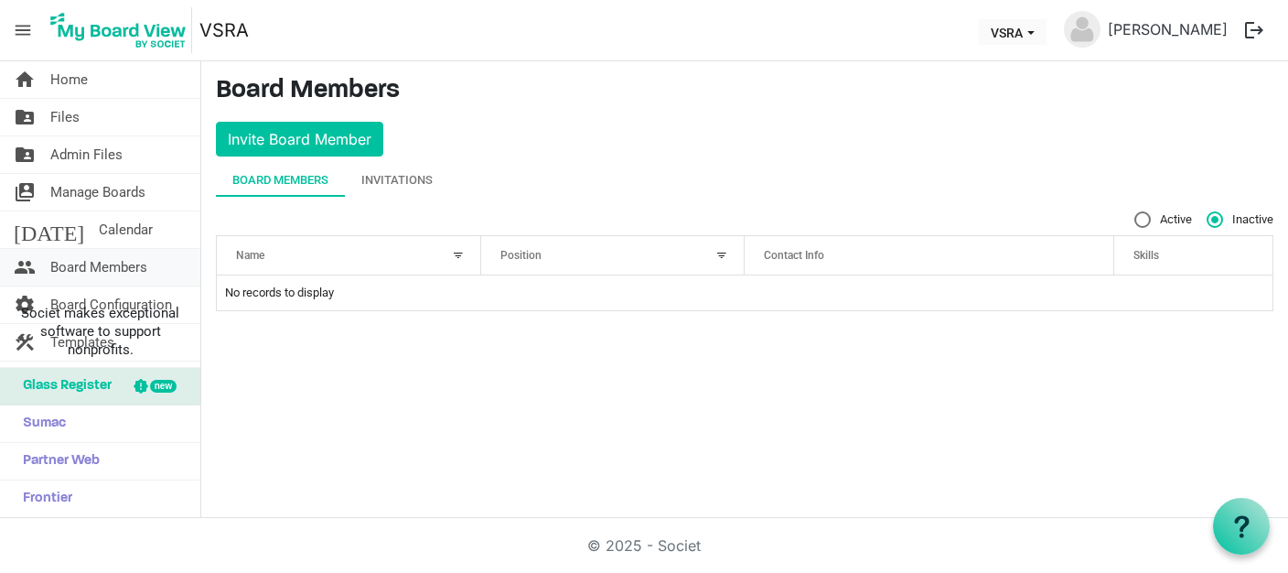
click at [134, 265] on span "Board Members" at bounding box center [98, 267] width 97 height 37
click at [1139, 220] on label "Active" at bounding box center [1163, 219] width 58 height 16
click at [1135, 212] on input "Active" at bounding box center [1134, 211] width 1 height 1
radio input "true"
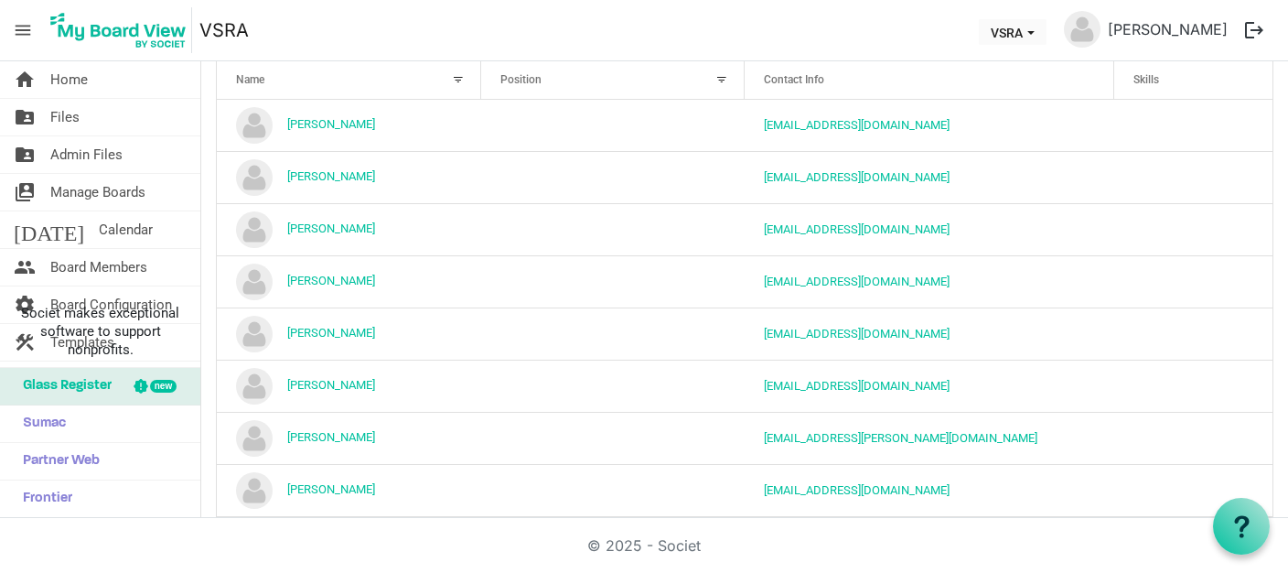
scroll to position [200, 0]
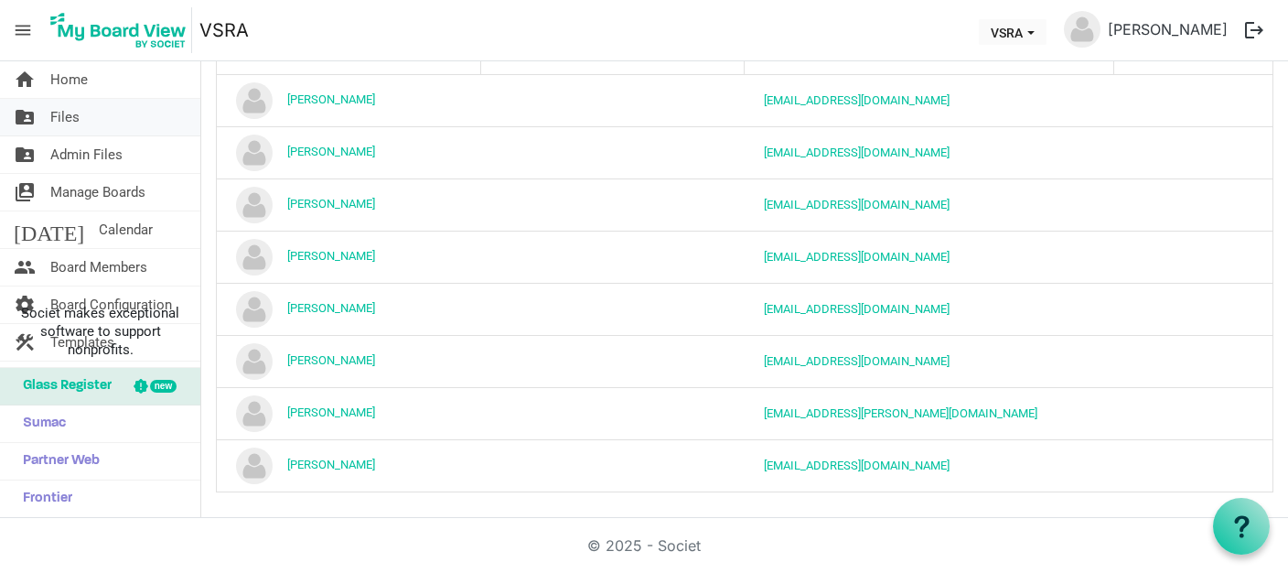
click at [69, 108] on span "Files" at bounding box center [64, 117] width 29 height 37
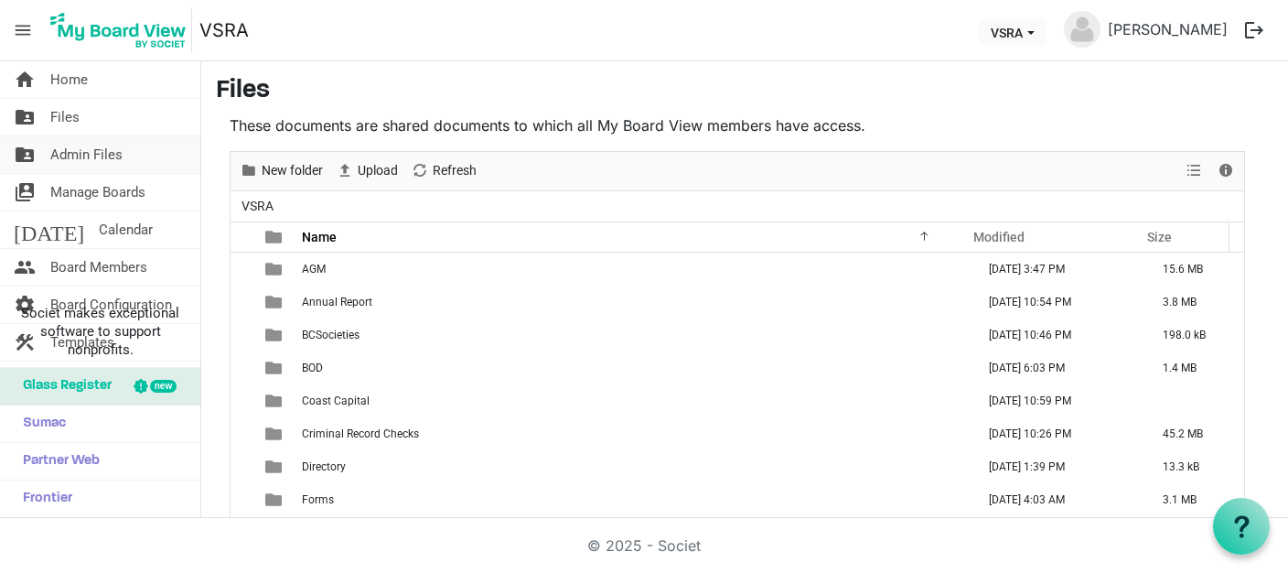
click at [122, 155] on link "folder_shared Admin Files" at bounding box center [100, 154] width 200 height 37
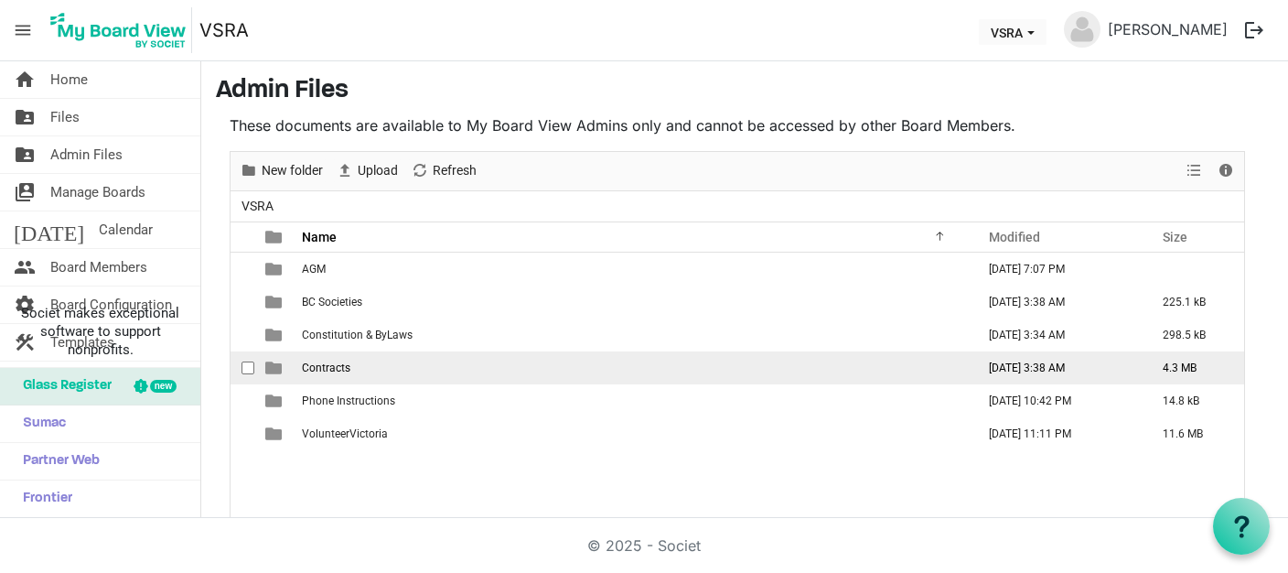
click at [305, 363] on span "Contracts" at bounding box center [326, 367] width 48 height 13
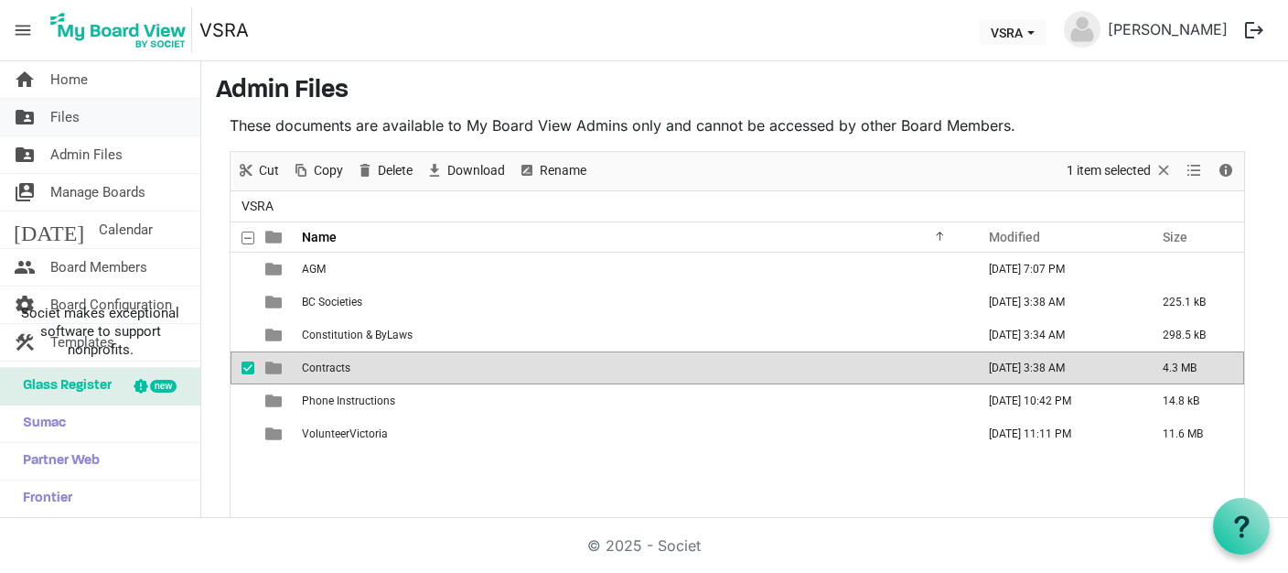
click at [60, 114] on span "Files" at bounding box center [64, 117] width 29 height 37
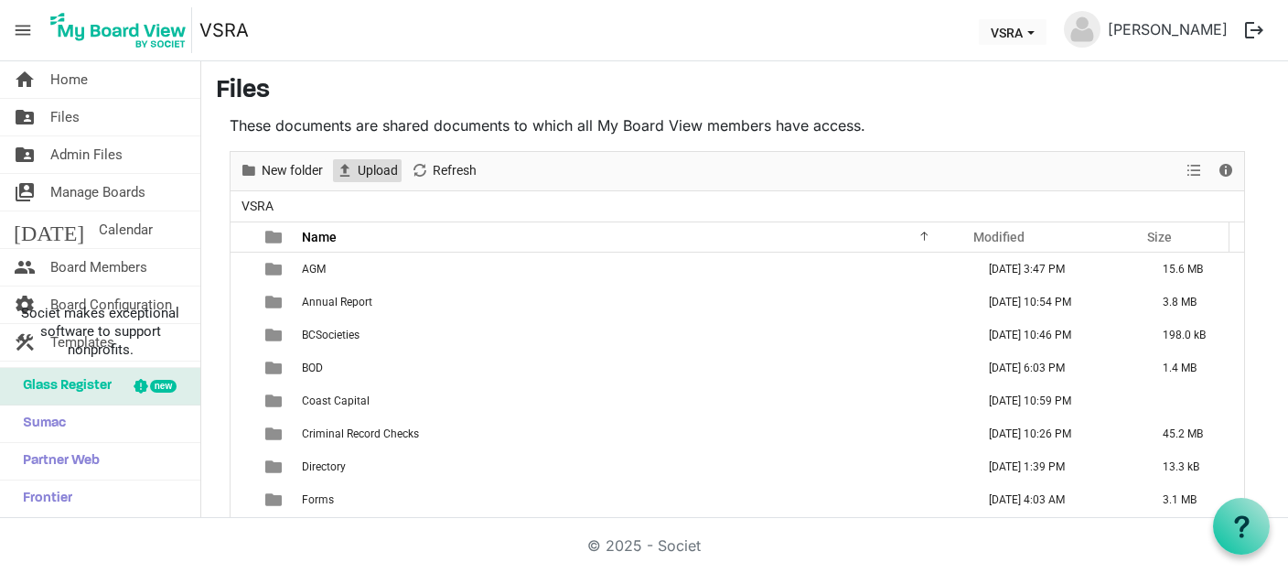
click at [373, 171] on span "Upload" at bounding box center [378, 170] width 44 height 23
click at [116, 265] on span "Board Members" at bounding box center [98, 267] width 97 height 37
